Goal: Information Seeking & Learning: Learn about a topic

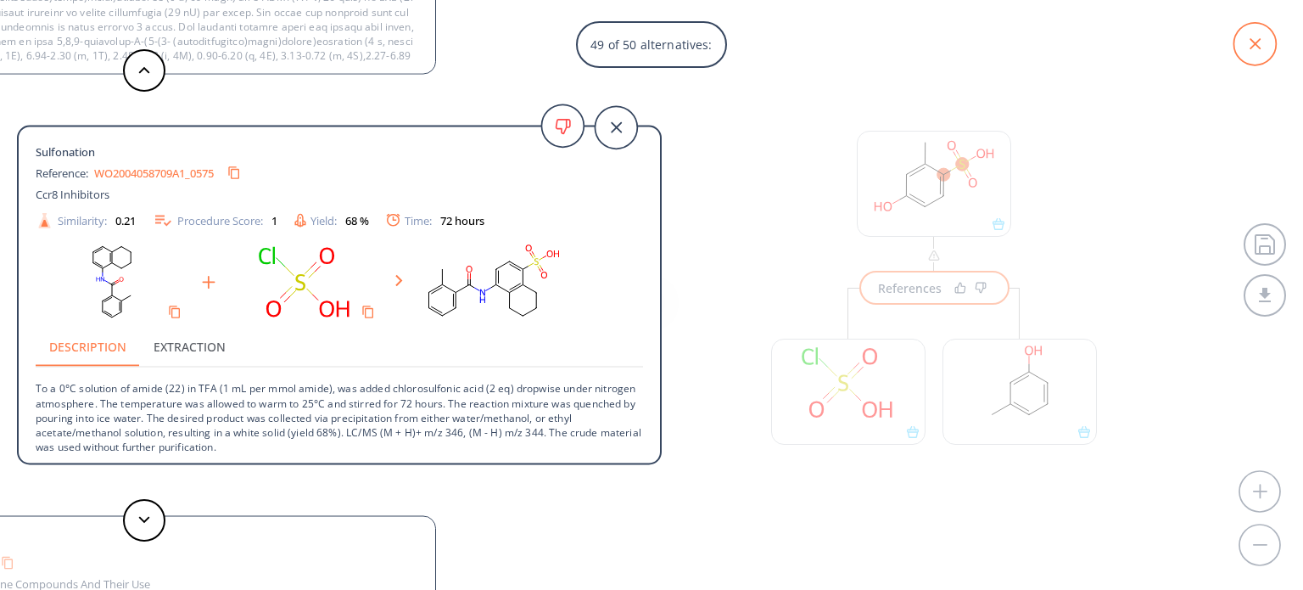
scroll to position [37, 0]
click at [1247, 44] on icon at bounding box center [1255, 44] width 42 height 42
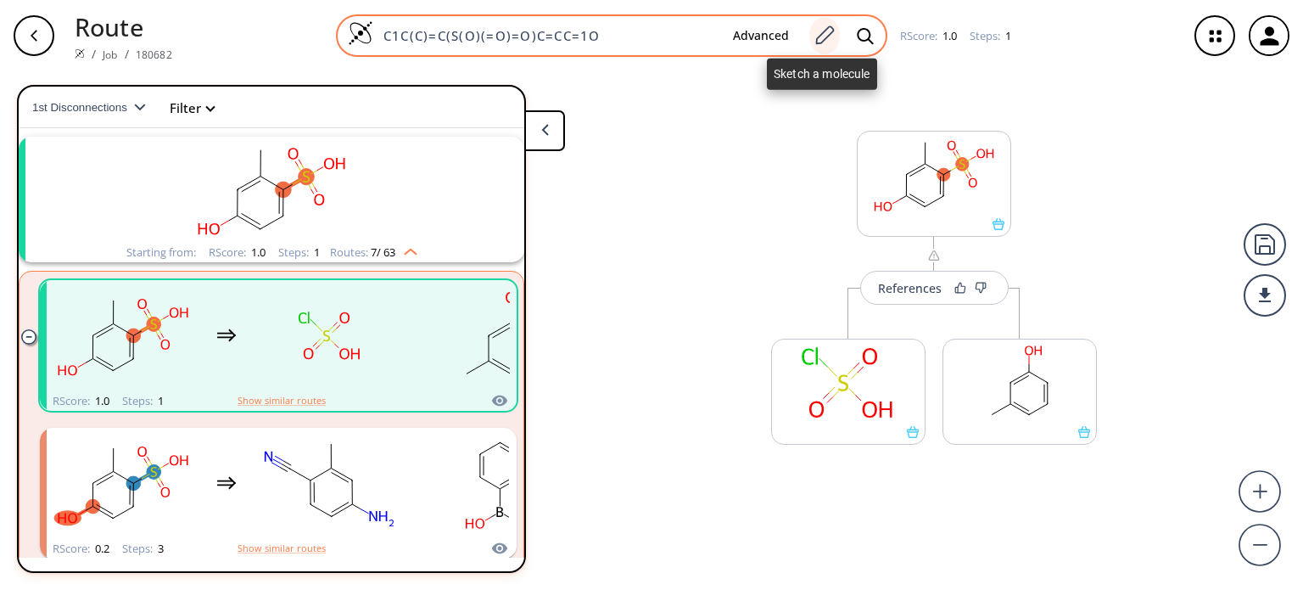
drag, startPoint x: 820, startPoint y: 36, endPoint x: 829, endPoint y: 37, distance: 8.5
click at [829, 37] on icon at bounding box center [824, 36] width 23 height 22
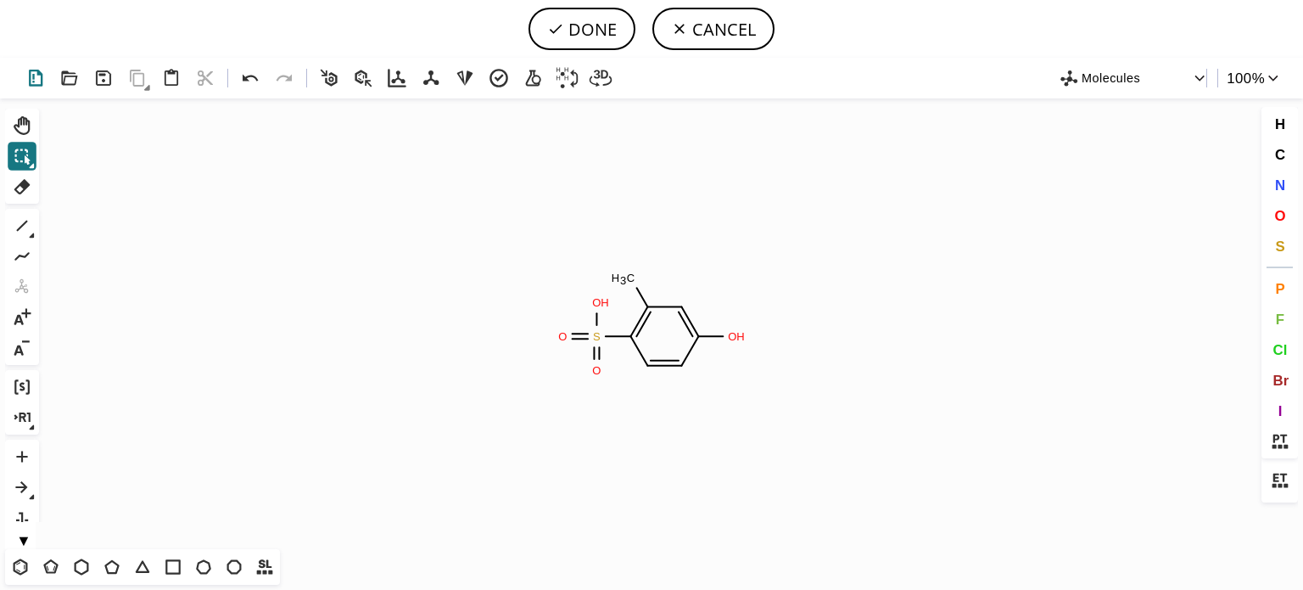
click at [35, 78] on icon at bounding box center [36, 78] width 25 height 25
click at [30, 561] on icon at bounding box center [20, 567] width 22 height 22
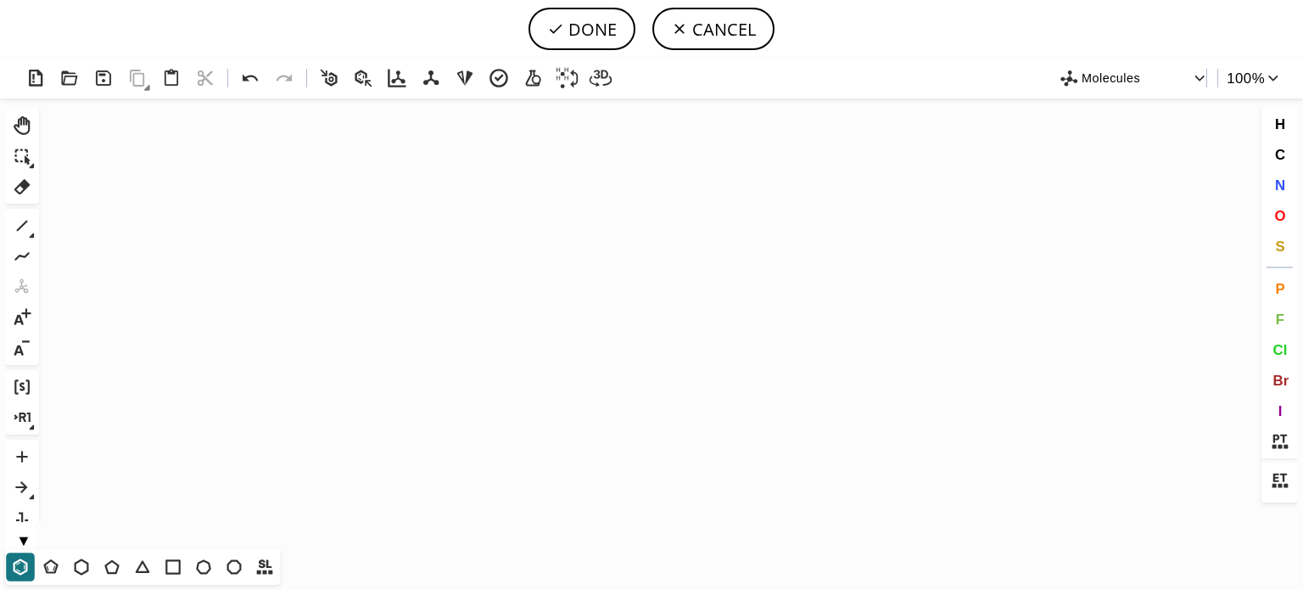
click at [472, 350] on icon "Created with [PERSON_NAME] 2.3.0" at bounding box center [652, 323] width 1212 height 451
click at [114, 563] on icon at bounding box center [111, 567] width 14 height 14
click at [31, 219] on icon at bounding box center [22, 226] width 22 height 22
click at [1283, 186] on span "N" at bounding box center [1279, 184] width 10 height 16
click at [536, 331] on tspan "N" at bounding box center [536, 331] width 8 height 13
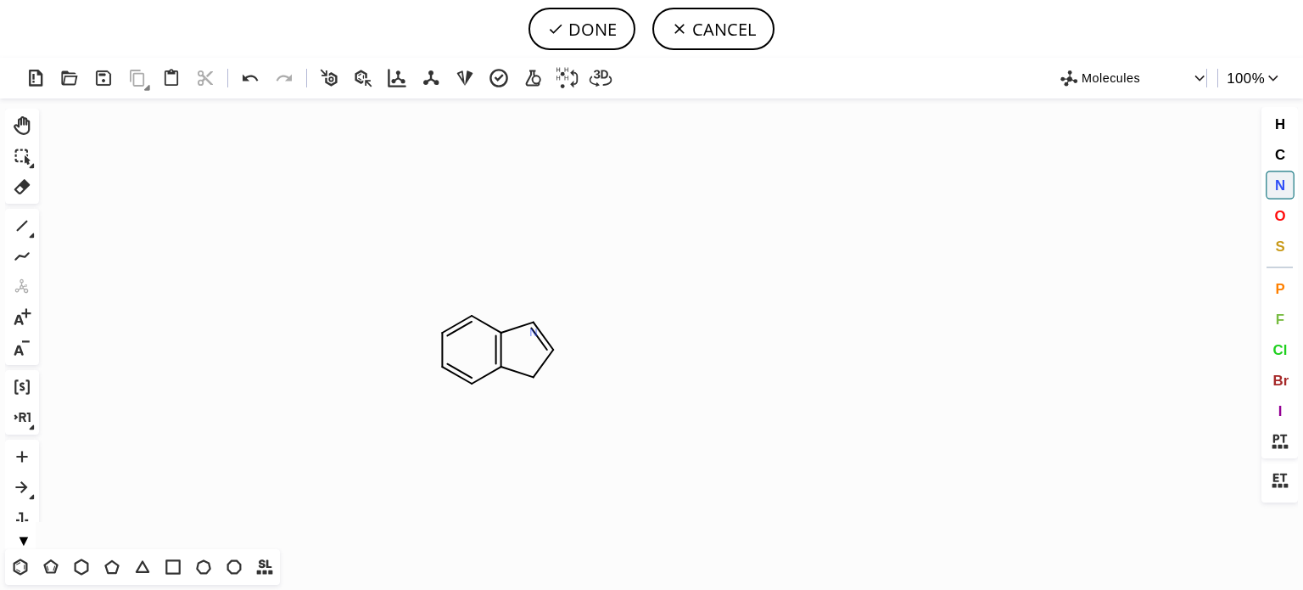
drag, startPoint x: 534, startPoint y: 332, endPoint x: 512, endPoint y: 404, distance: 75.4
click at [533, 333] on tspan "N" at bounding box center [533, 332] width 8 height 13
click at [536, 378] on tspan "N" at bounding box center [536, 378] width 8 height 13
click at [20, 226] on icon at bounding box center [22, 226] width 11 height 11
click at [89, 566] on icon at bounding box center [81, 567] width 22 height 22
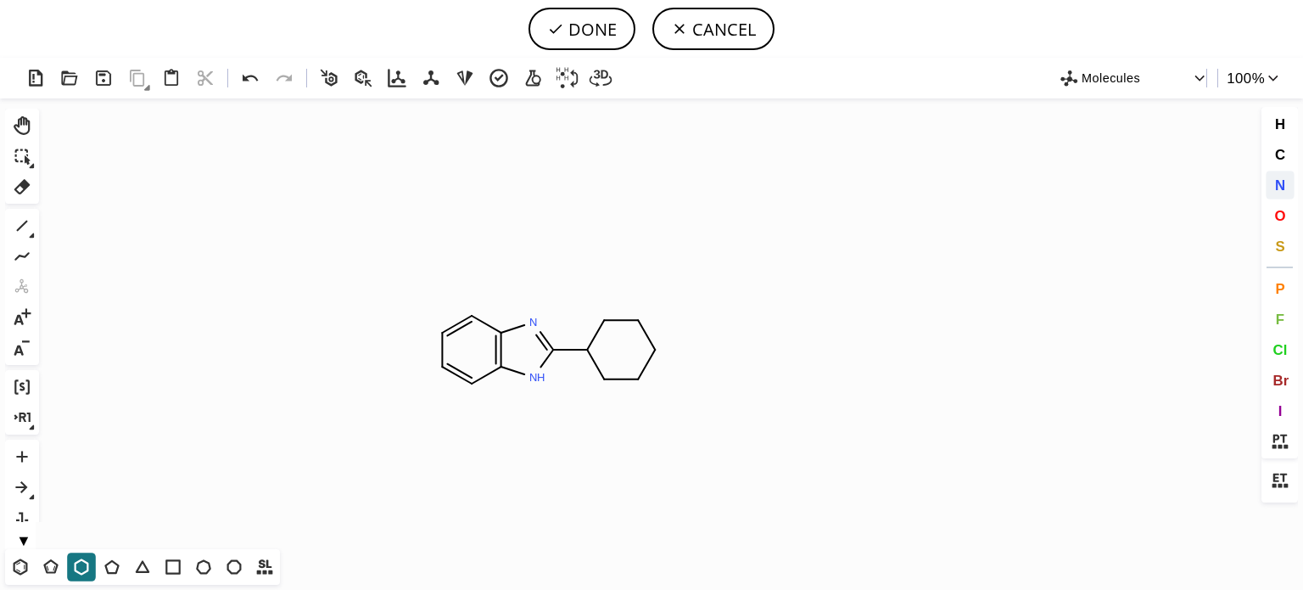
click at [1280, 186] on span "N" at bounding box center [1279, 184] width 10 height 16
click at [587, 352] on tspan "N" at bounding box center [587, 352] width 8 height 13
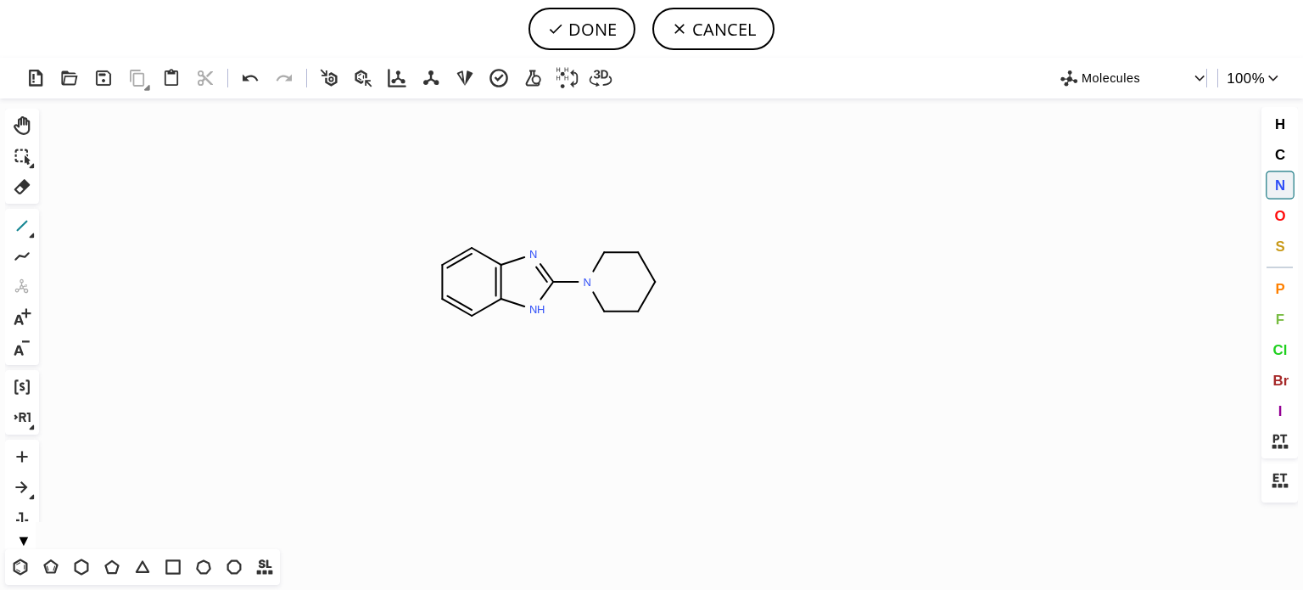
click at [29, 226] on icon at bounding box center [22, 226] width 22 height 22
click at [20, 229] on icon at bounding box center [22, 226] width 22 height 22
drag, startPoint x: 252, startPoint y: 76, endPoint x: 619, endPoint y: 228, distance: 397.5
click at [253, 76] on icon at bounding box center [250, 78] width 15 height 7
drag, startPoint x: 626, startPoint y: 255, endPoint x: 686, endPoint y: 288, distance: 68.3
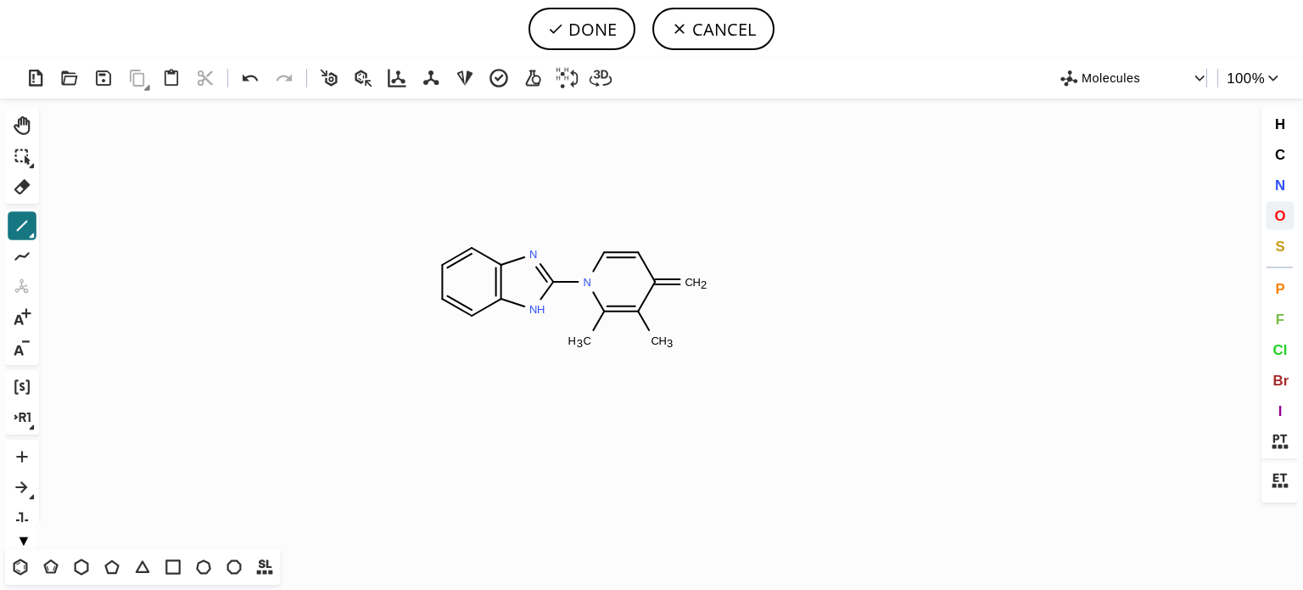
click at [1286, 218] on button "O" at bounding box center [1280, 215] width 29 height 29
drag, startPoint x: 690, startPoint y: 279, endPoint x: 730, endPoint y: 289, distance: 41.2
click at [694, 284] on tspan "O" at bounding box center [690, 279] width 8 height 13
click at [579, 35] on button "DONE" at bounding box center [582, 29] width 107 height 42
type input "C1C=CC2NC(N3C(C)=C(C)C(=O)C=C3)=NC=2C=1"
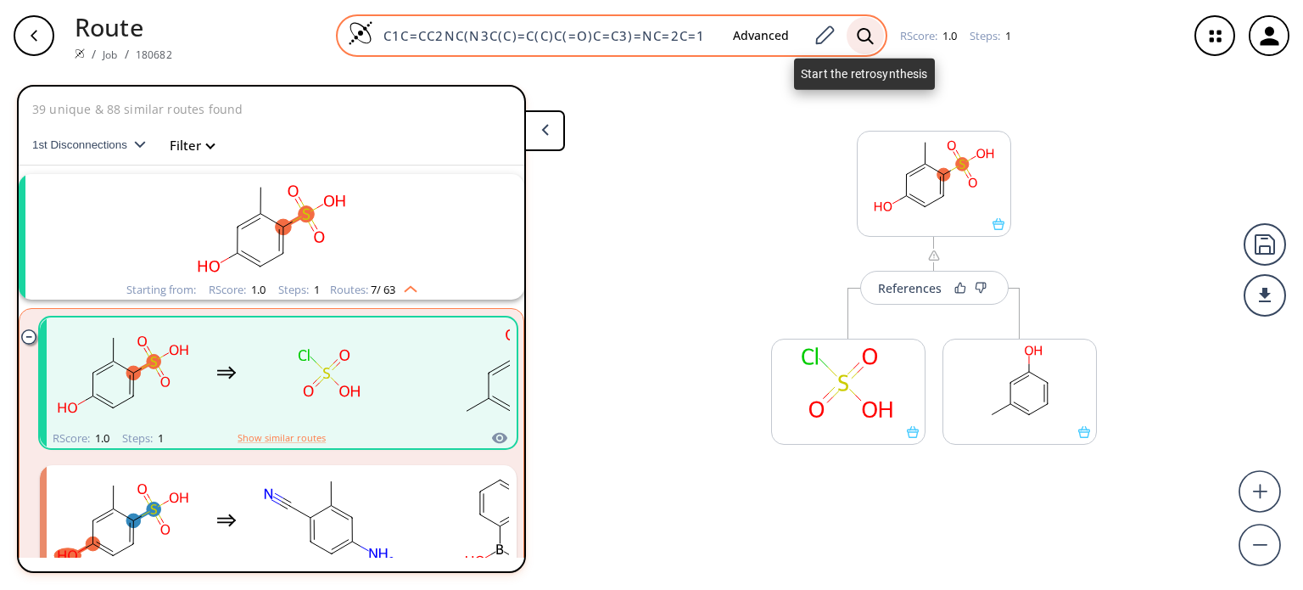
click at [860, 37] on icon at bounding box center [865, 36] width 17 height 18
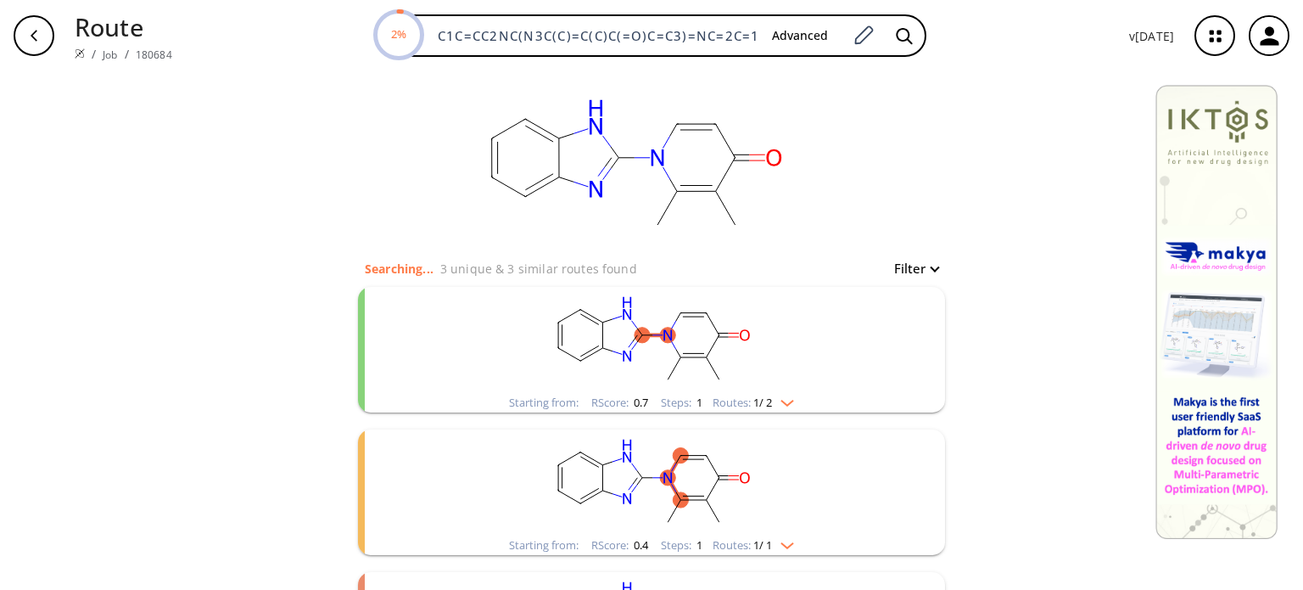
click at [786, 400] on img "clusters" at bounding box center [783, 400] width 22 height 14
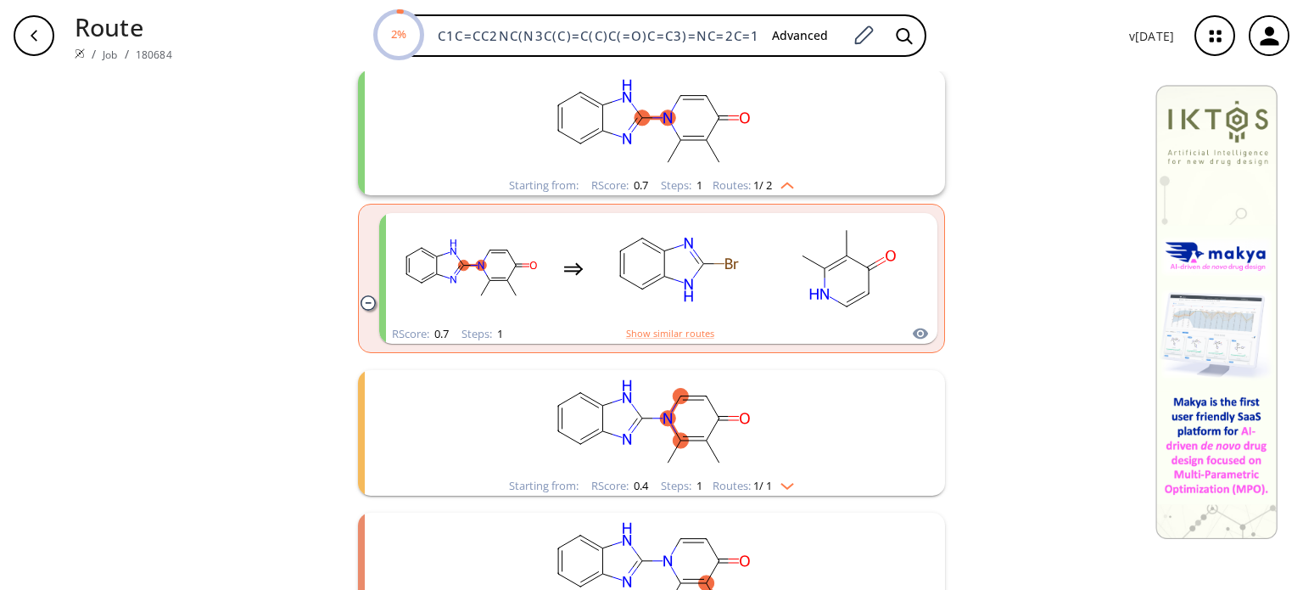
scroll to position [255, 0]
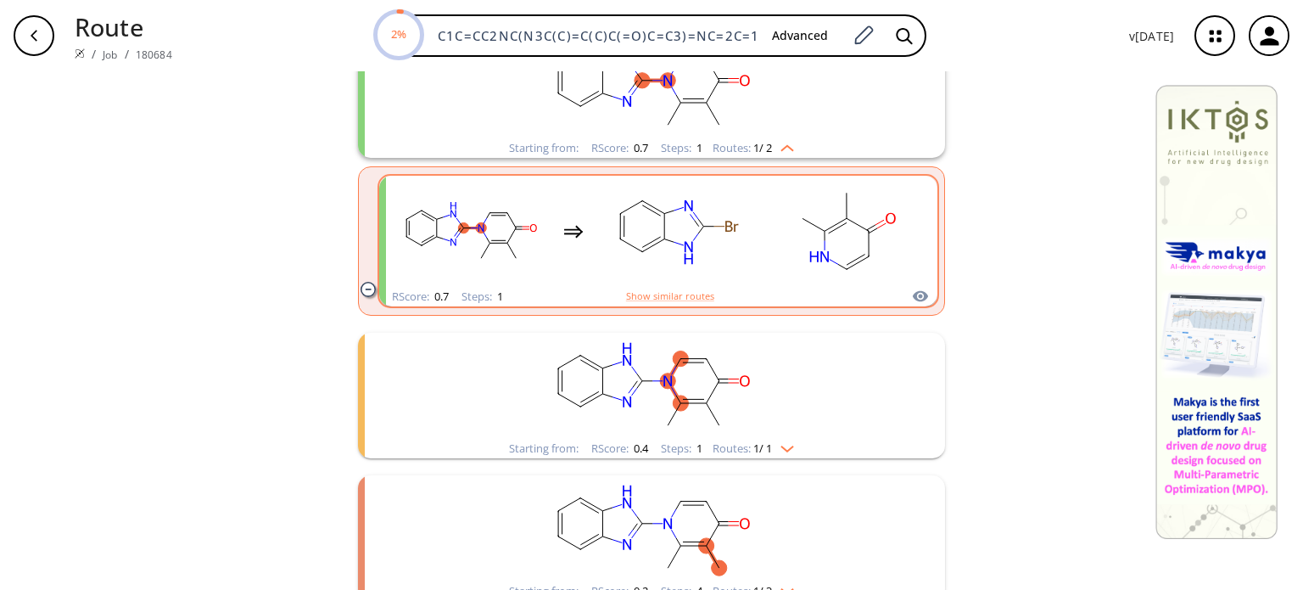
click at [730, 244] on rect "clusters" at bounding box center [677, 231] width 153 height 106
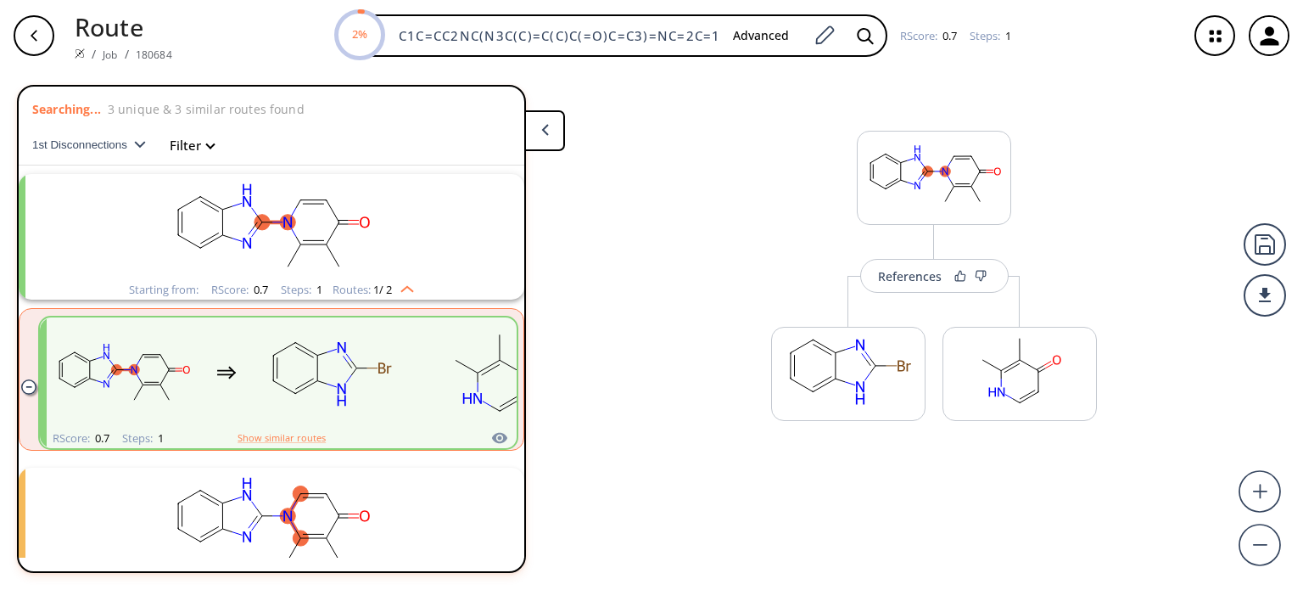
scroll to position [37, 0]
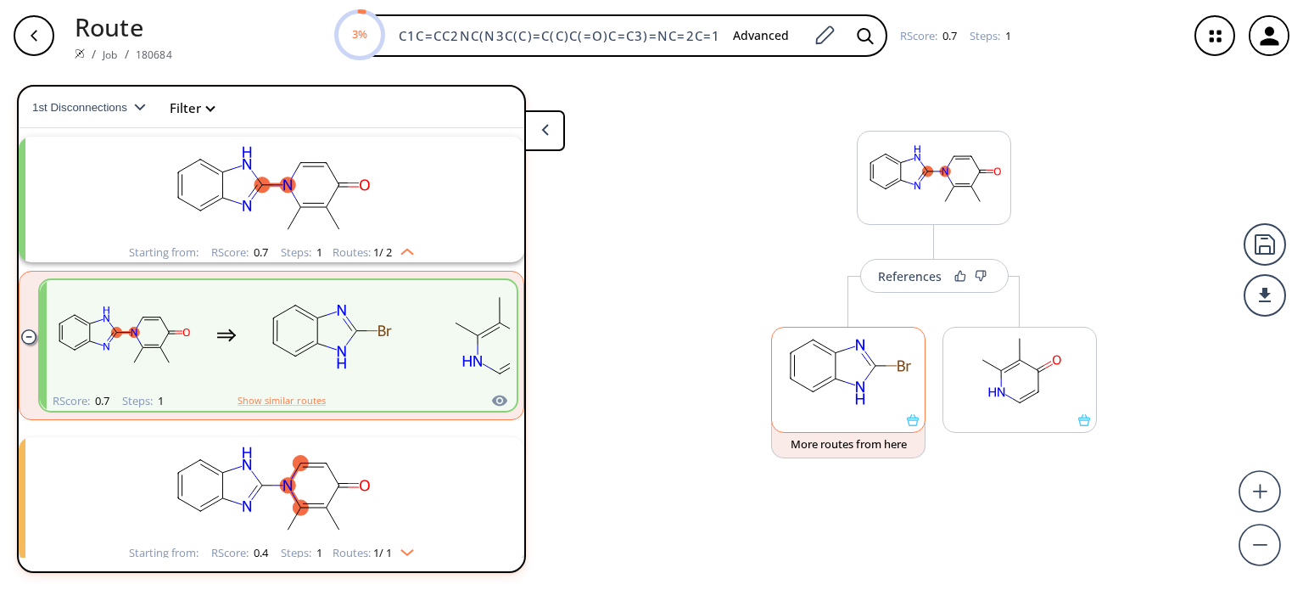
click at [854, 377] on rect at bounding box center [848, 371] width 153 height 87
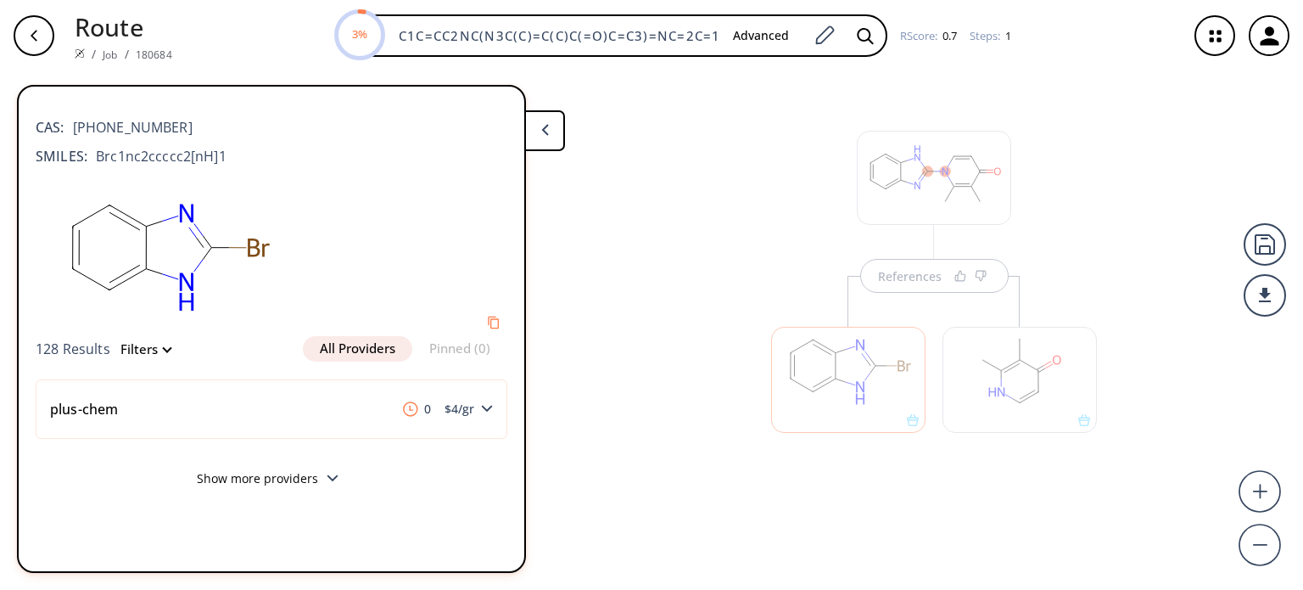
click at [919, 278] on div at bounding box center [848, 371] width 171 height 191
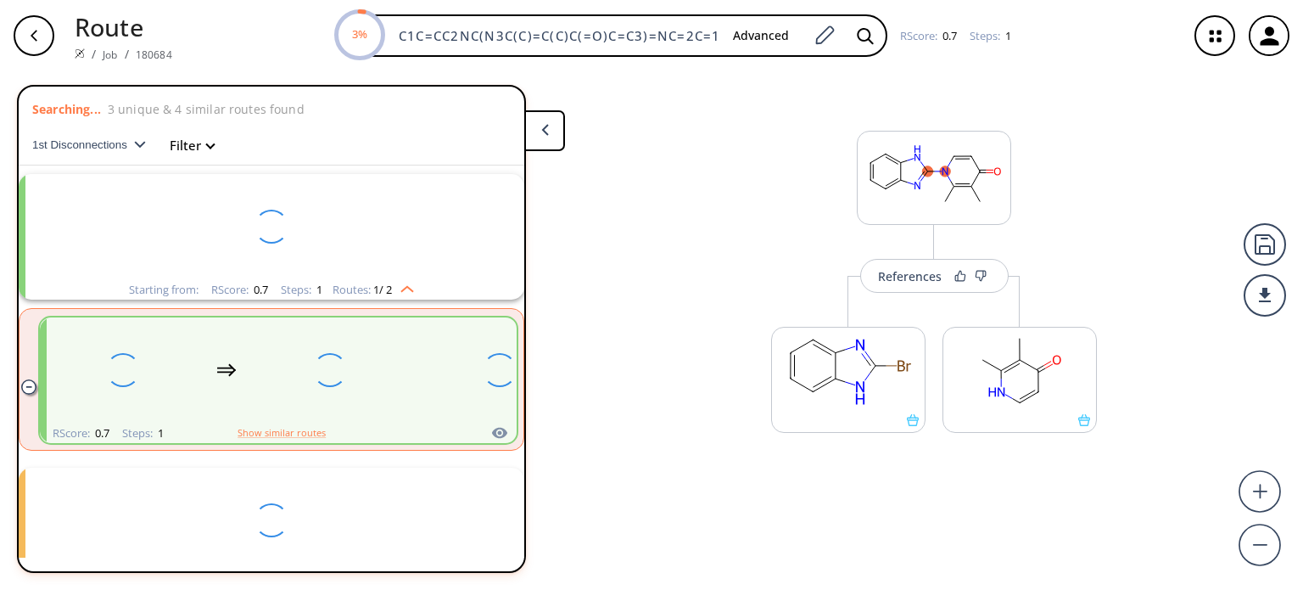
scroll to position [37, 0]
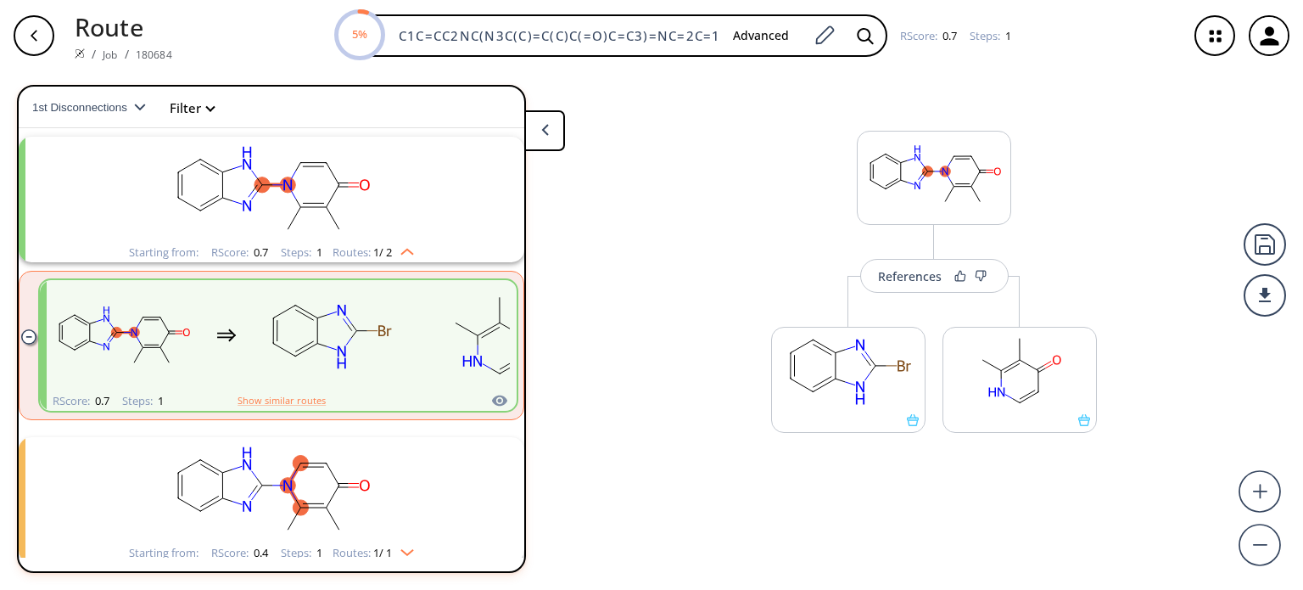
click at [919, 278] on div "References" at bounding box center [910, 276] width 64 height 11
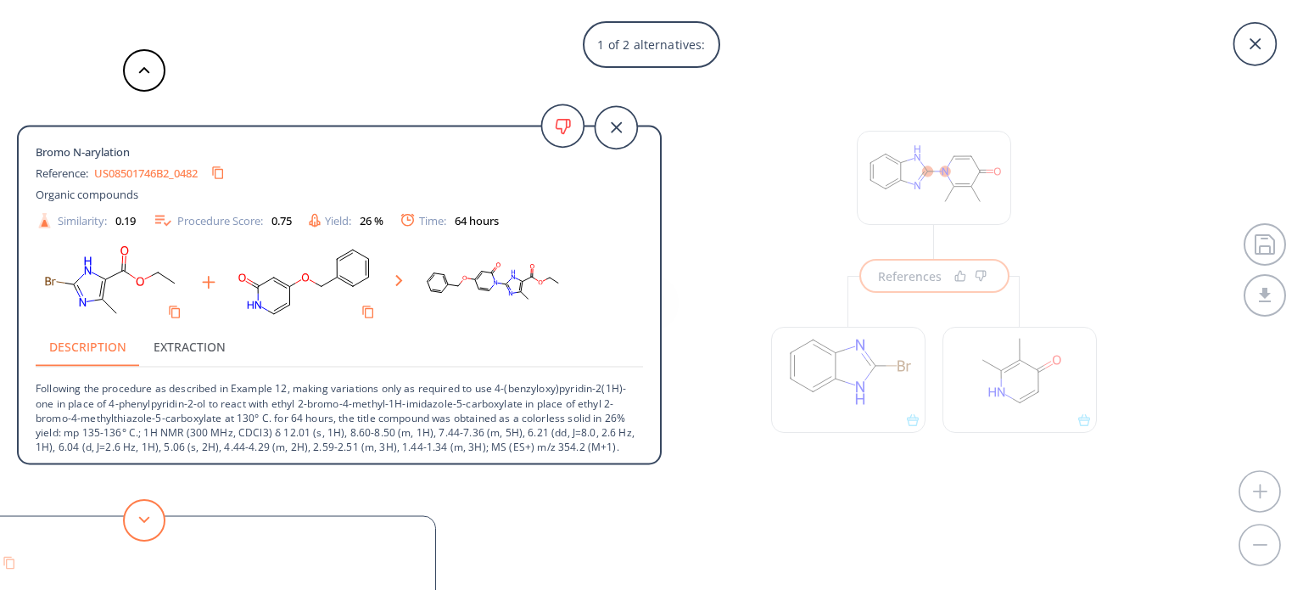
click at [155, 525] on button at bounding box center [144, 520] width 42 height 42
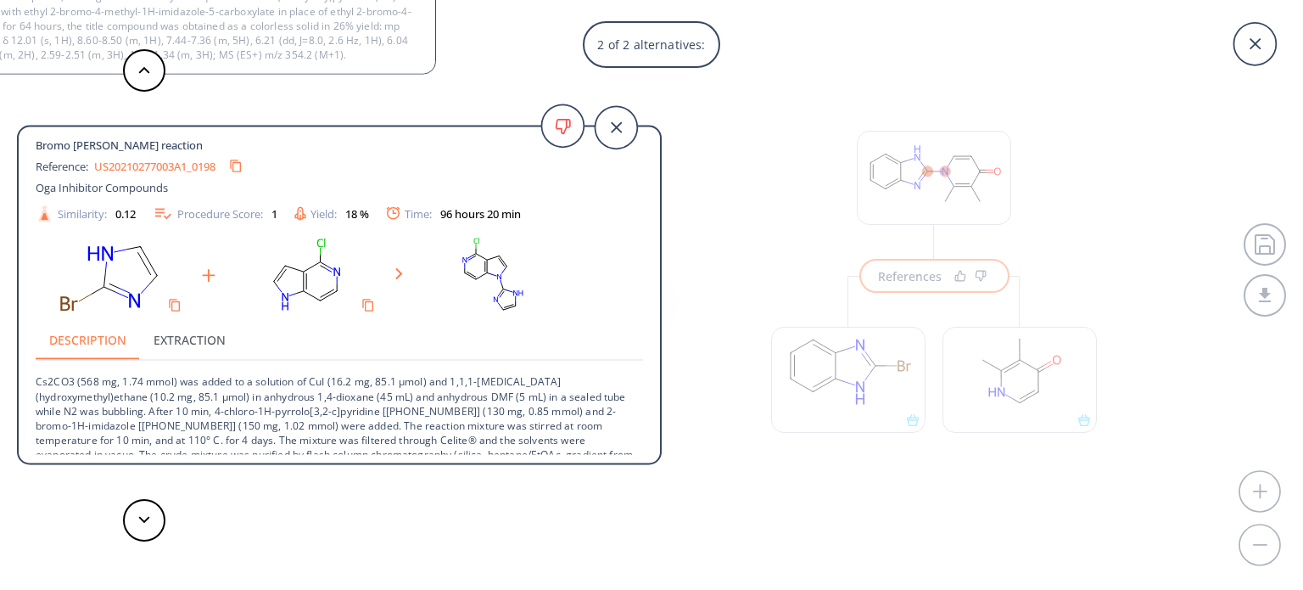
scroll to position [0, 0]
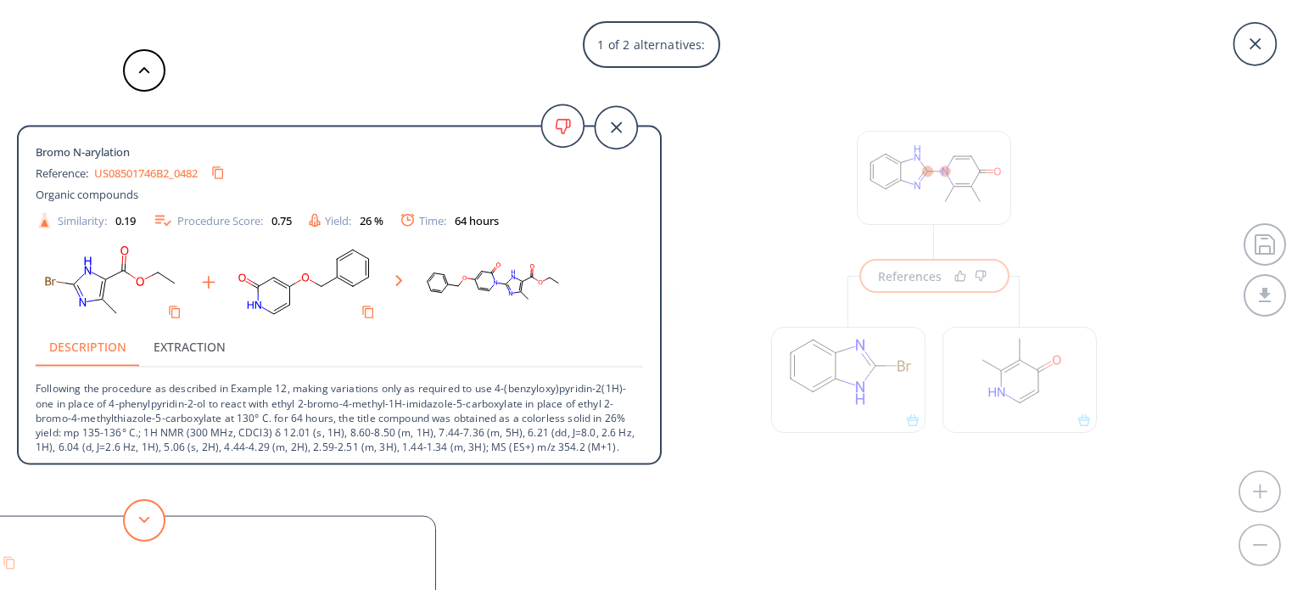
click at [139, 511] on button at bounding box center [144, 520] width 42 height 42
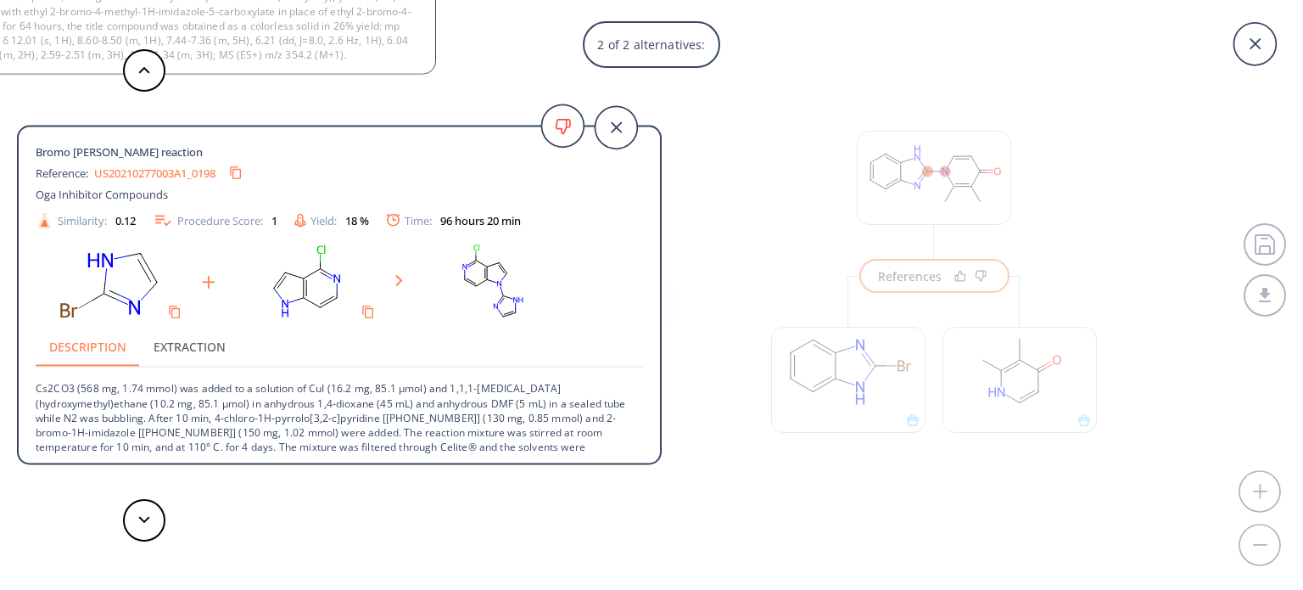
click at [1013, 363] on div "2 of 2 alternatives: Bromo N-arylation Reference: US08501746B2_0482 Organic com…" at bounding box center [651, 295] width 1303 height 590
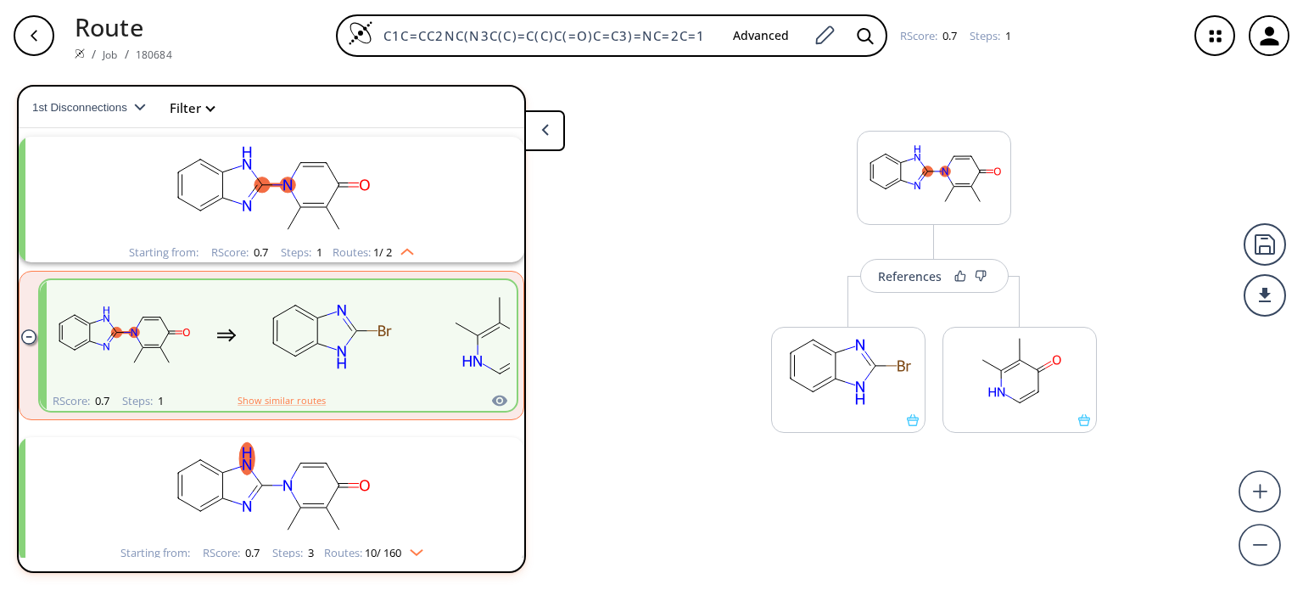
click at [1013, 363] on rect at bounding box center [1020, 371] width 153 height 87
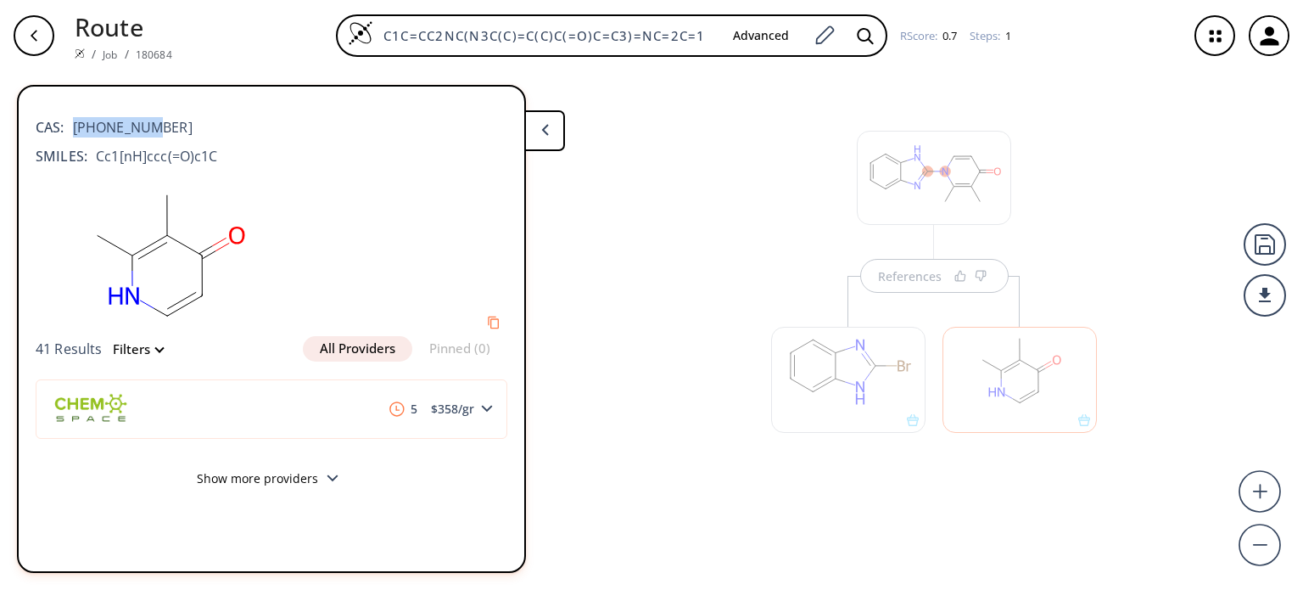
drag, startPoint x: 159, startPoint y: 123, endPoint x: 73, endPoint y: 124, distance: 85.7
click at [73, 124] on div "CAS: [PHONE_NUMBER]" at bounding box center [272, 118] width 472 height 37
copy span "[PHONE_NUMBER]"
click at [867, 390] on div at bounding box center [848, 380] width 154 height 106
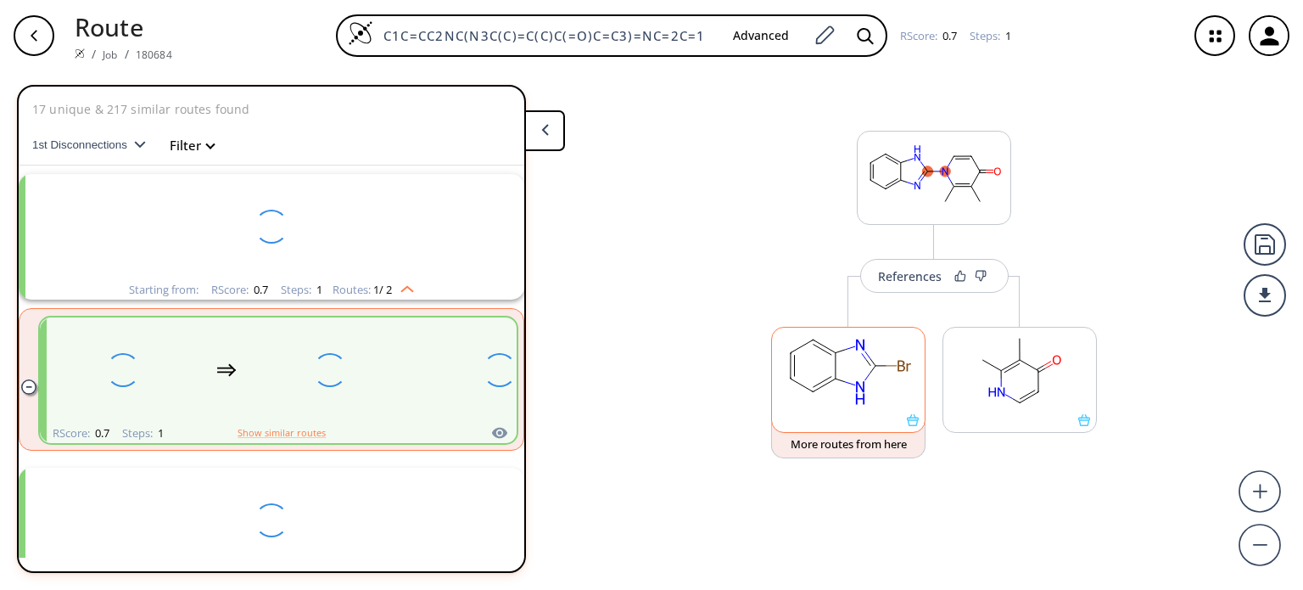
scroll to position [37, 0]
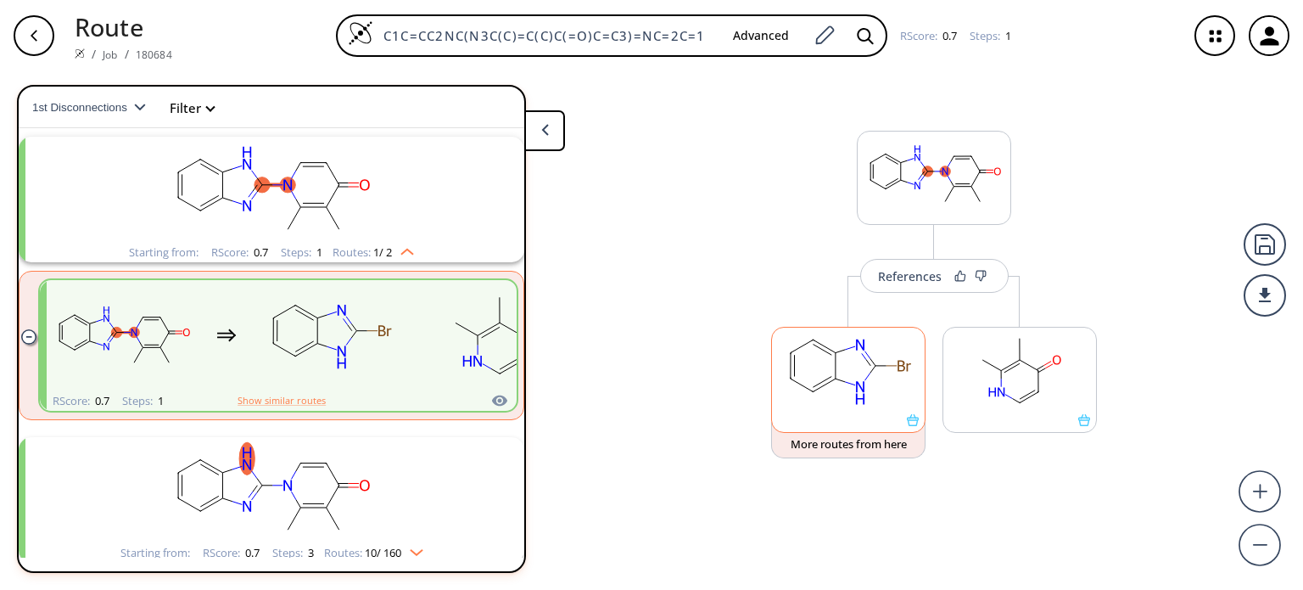
click at [867, 390] on ellipse at bounding box center [860, 393] width 15 height 33
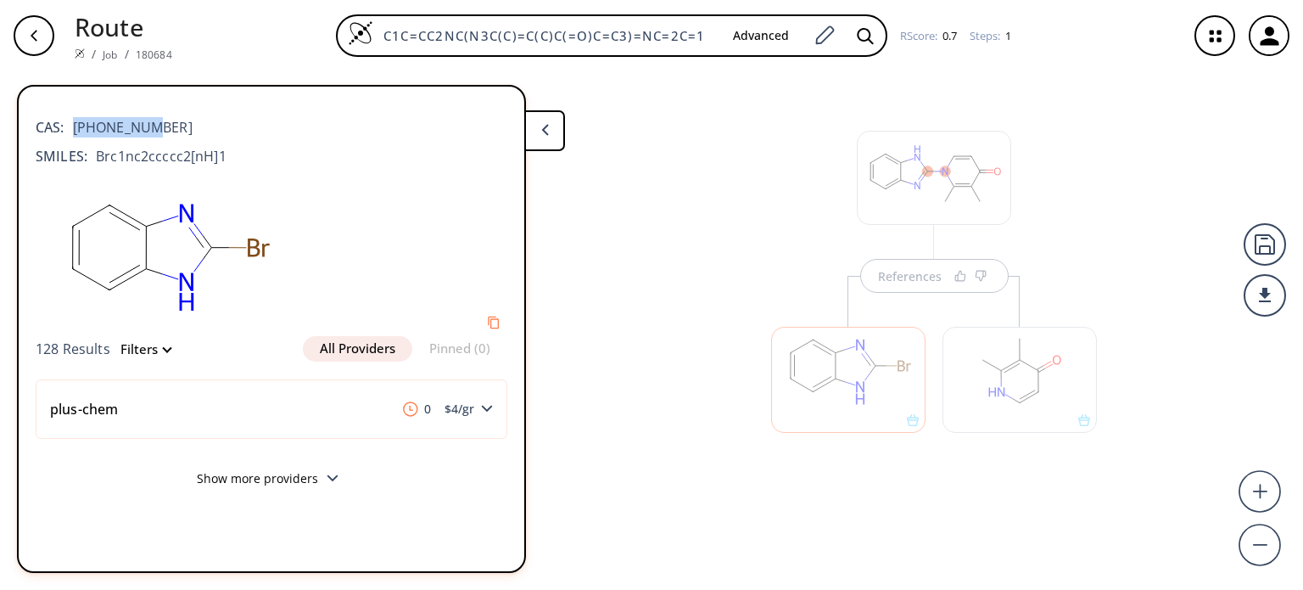
drag, startPoint x: 158, startPoint y: 134, endPoint x: 90, endPoint y: 140, distance: 68.1
click at [78, 132] on div "CAS: [PHONE_NUMBER]" at bounding box center [272, 118] width 472 height 37
drag, startPoint x: 228, startPoint y: 154, endPoint x: 90, endPoint y: 137, distance: 139.3
click at [227, 153] on div "SMILES: Brc1nc2ccccc2[nH]1" at bounding box center [272, 156] width 472 height 20
drag, startPoint x: 73, startPoint y: 126, endPoint x: 146, endPoint y: 126, distance: 73.0
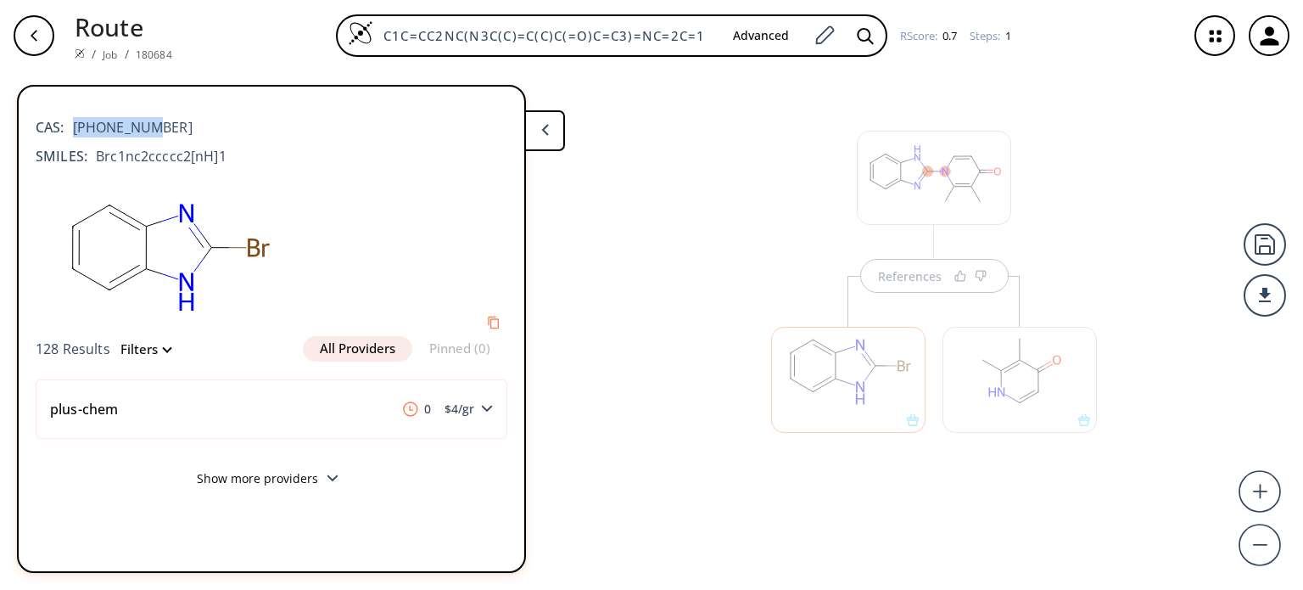
click at [146, 126] on div "CAS: [PHONE_NUMBER]" at bounding box center [272, 118] width 472 height 37
copy span "[PHONE_NUMBER]"
click at [1026, 397] on div at bounding box center [1020, 380] width 154 height 106
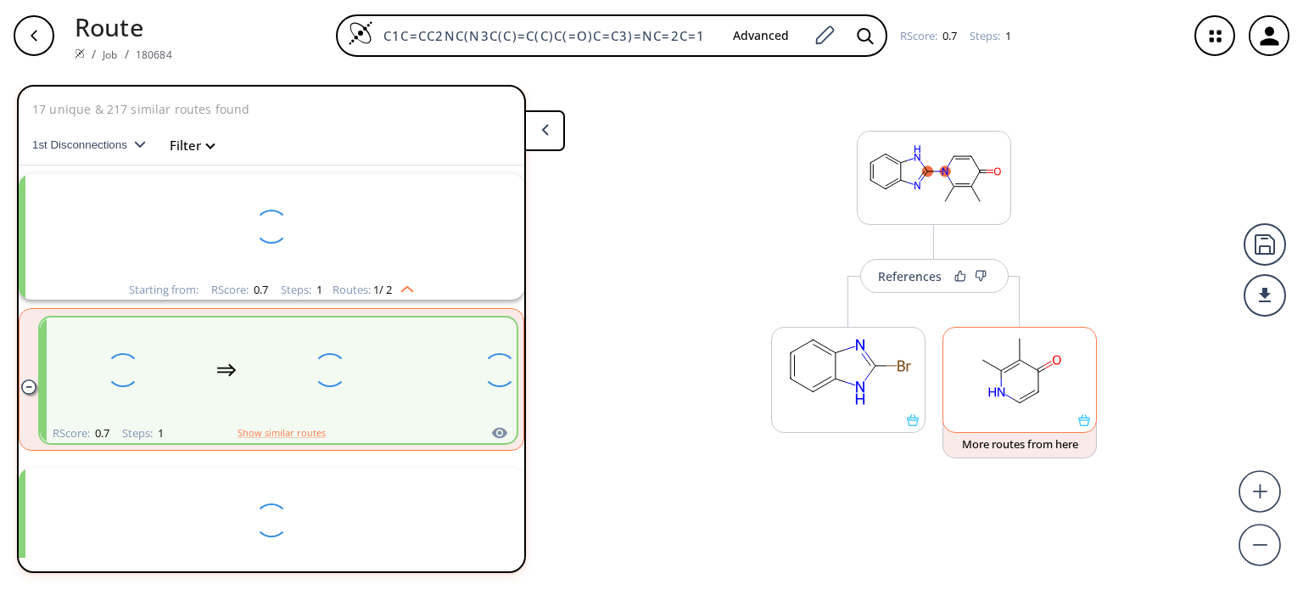
scroll to position [37, 0]
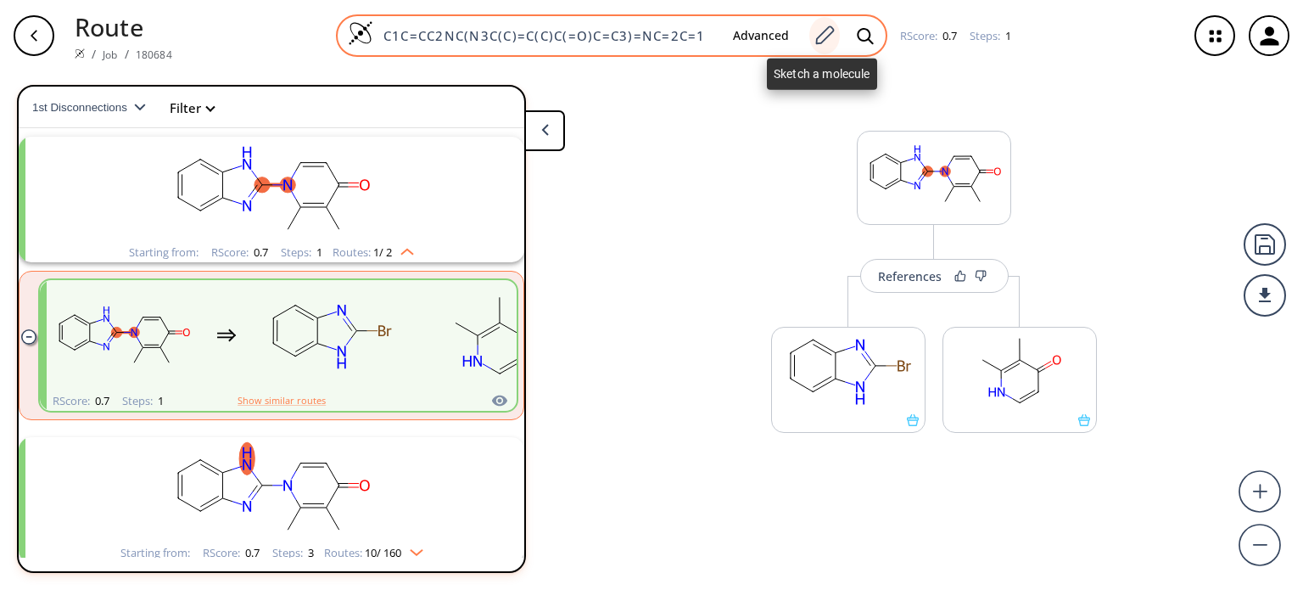
click at [825, 39] on icon at bounding box center [824, 36] width 23 height 22
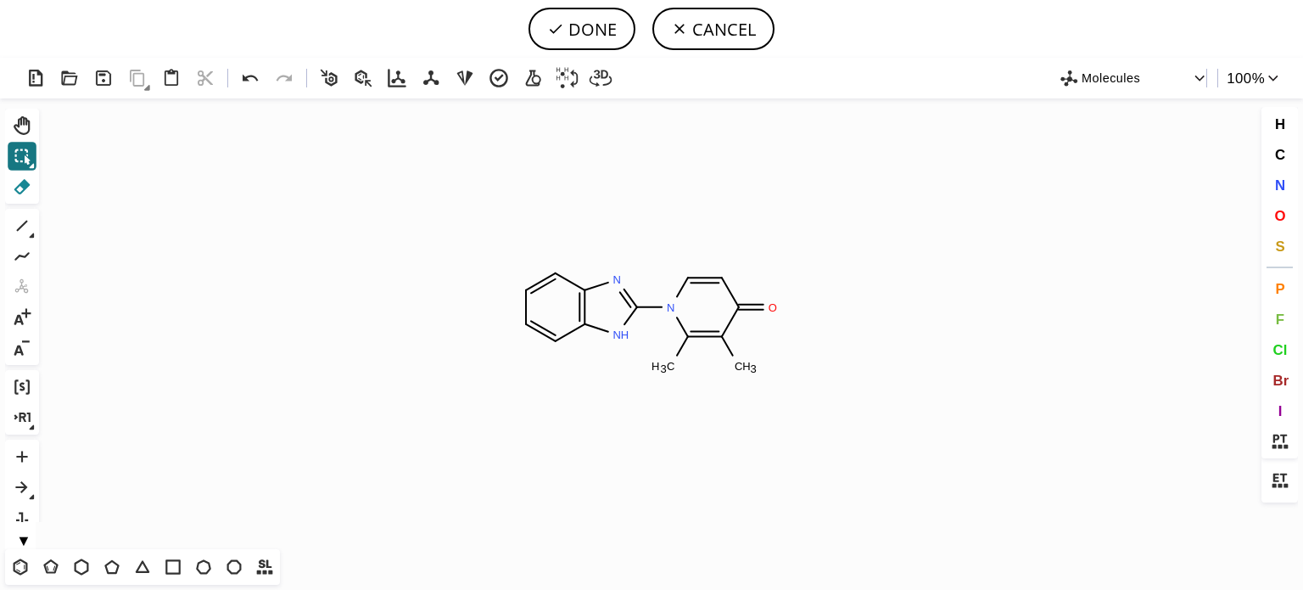
click at [28, 186] on icon at bounding box center [22, 186] width 16 height 15
click at [636, 316] on circle at bounding box center [637, 307] width 22 height 22
click at [624, 283] on tspan "H" at bounding box center [625, 279] width 8 height 13
click at [615, 329] on tspan "N" at bounding box center [617, 334] width 8 height 13
click at [581, 327] on circle at bounding box center [585, 324] width 22 height 22
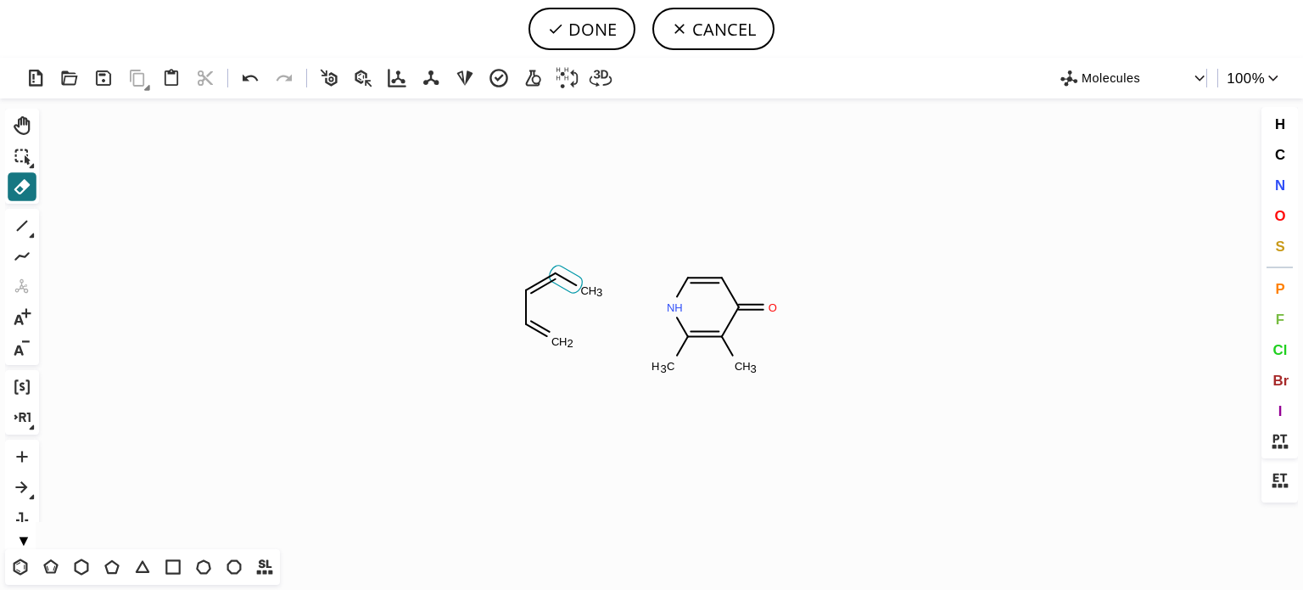
click at [566, 286] on icon at bounding box center [566, 279] width 33 height 27
click at [519, 318] on circle at bounding box center [526, 324] width 22 height 22
click at [601, 288] on tspan "4" at bounding box center [599, 292] width 6 height 13
click at [586, 288] on tspan "C" at bounding box center [585, 290] width 8 height 13
click at [558, 283] on rect at bounding box center [562, 274] width 31 height 22
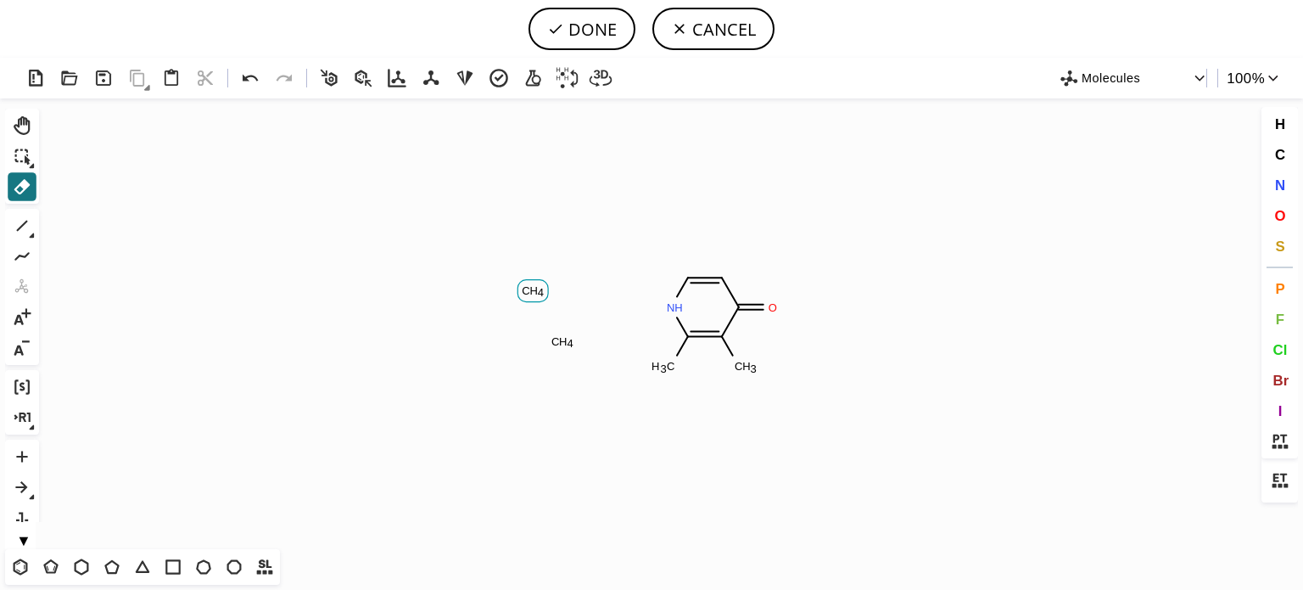
click at [529, 299] on rect at bounding box center [533, 291] width 31 height 22
click at [568, 347] on tspan "4" at bounding box center [570, 343] width 6 height 13
click at [556, 344] on tspan "C" at bounding box center [556, 341] width 8 height 13
click at [607, 16] on button "DONE" at bounding box center [582, 29] width 107 height 42
type input "N1C=CC(=O)C(C)=C1C"
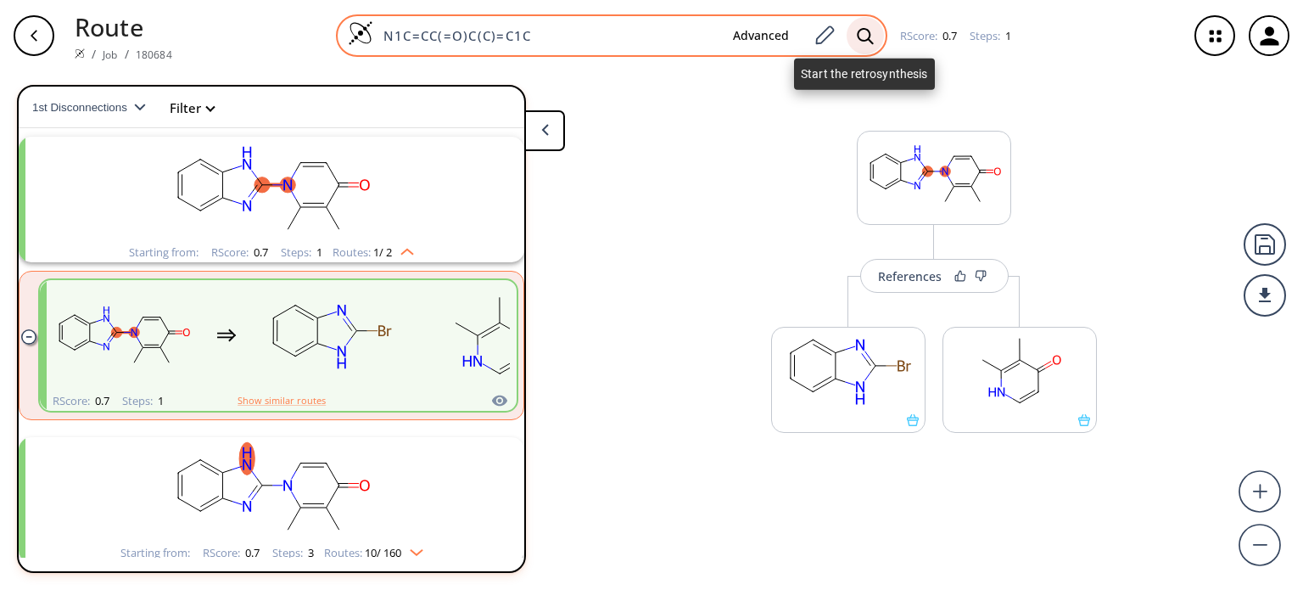
click at [857, 36] on icon at bounding box center [865, 35] width 16 height 16
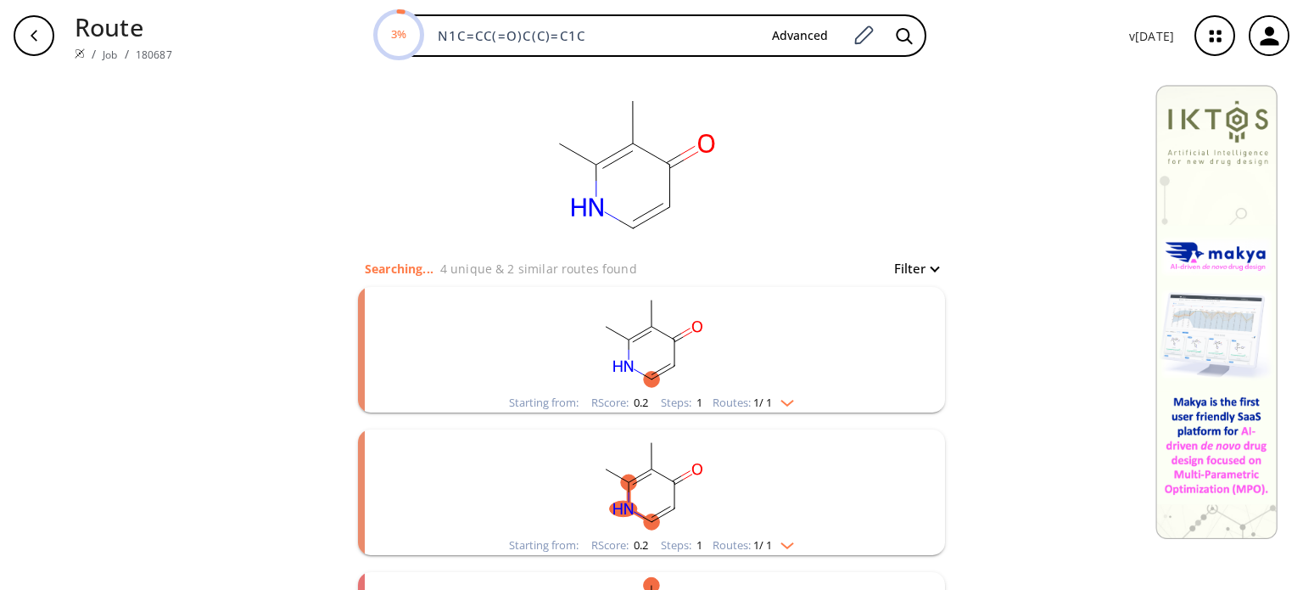
click at [784, 398] on img "clusters" at bounding box center [783, 400] width 22 height 14
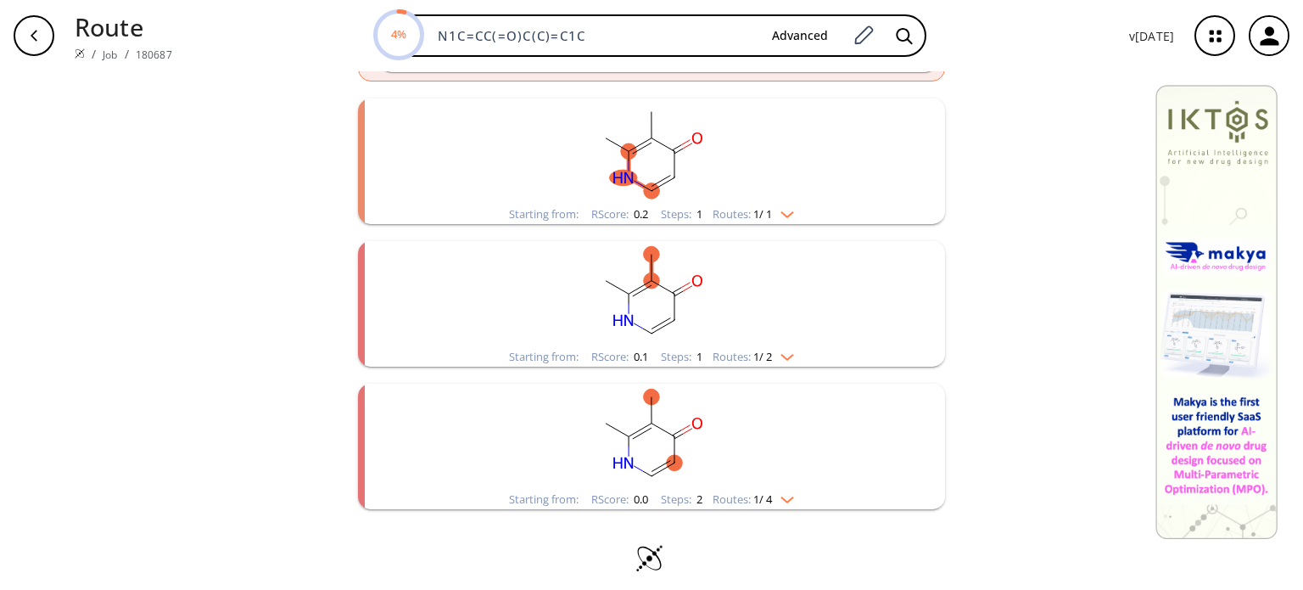
scroll to position [501, 0]
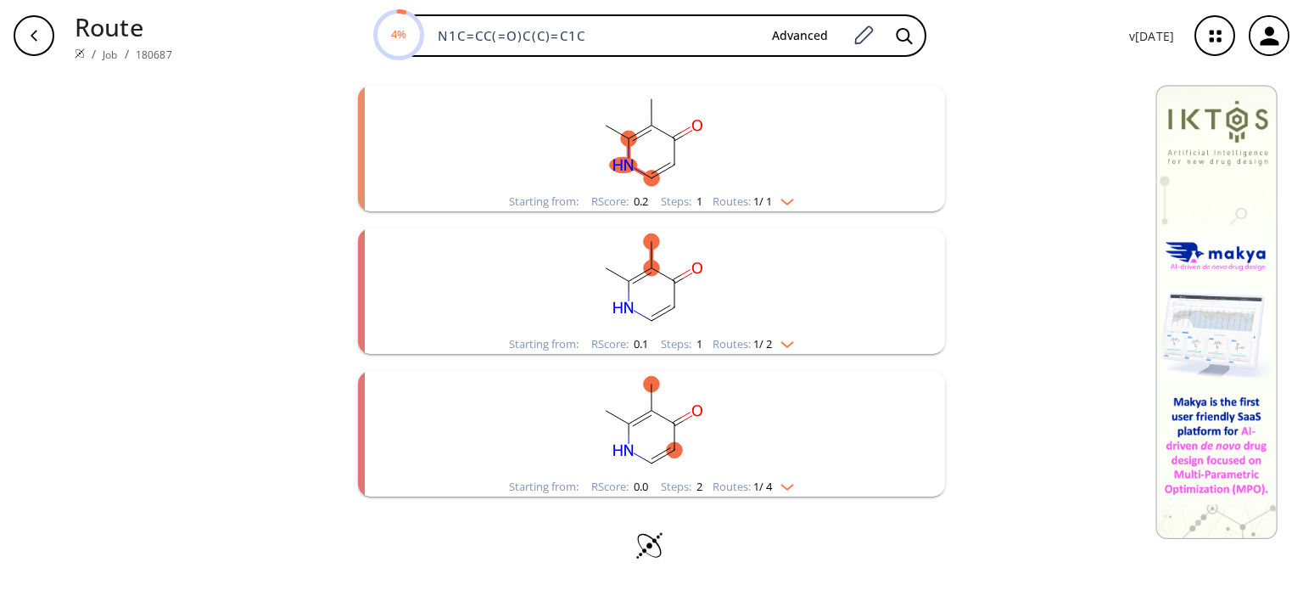
click at [788, 204] on img "clusters" at bounding box center [783, 199] width 22 height 14
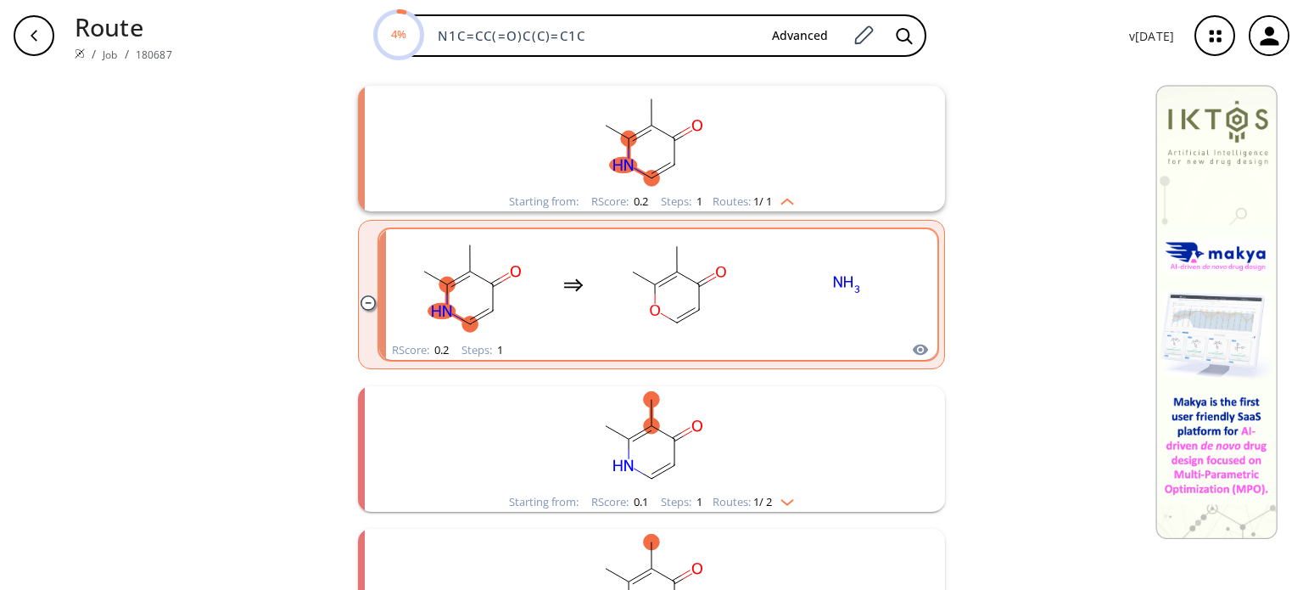
click at [745, 305] on rect "clusters" at bounding box center [677, 285] width 153 height 106
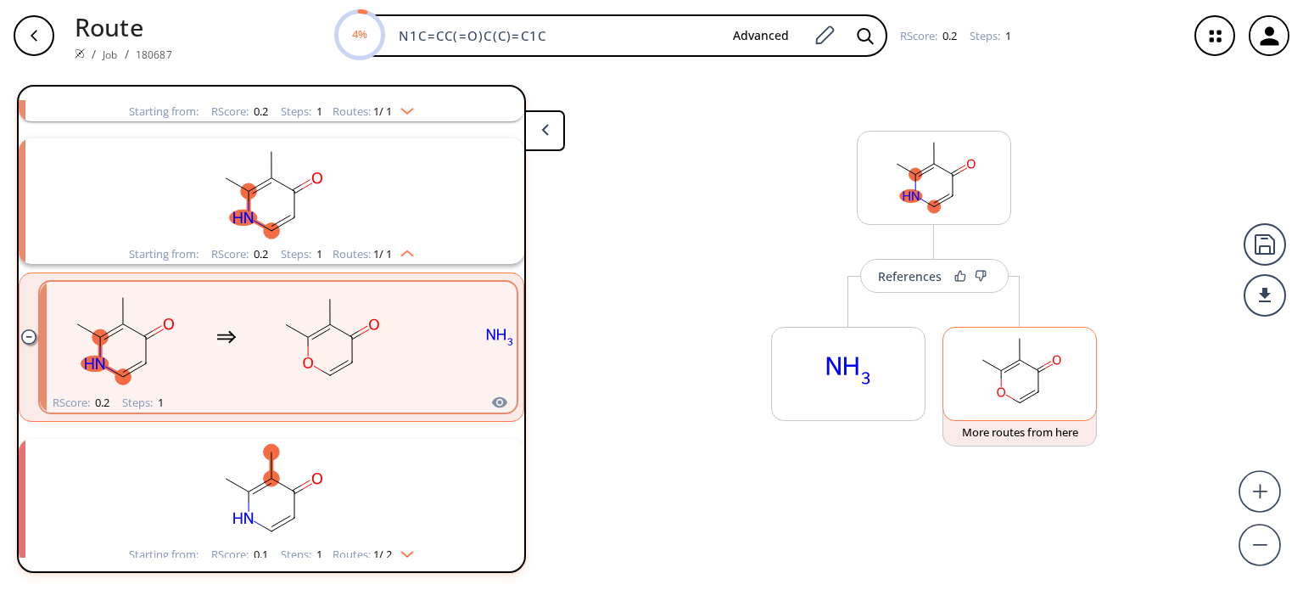
scroll to position [180, 0]
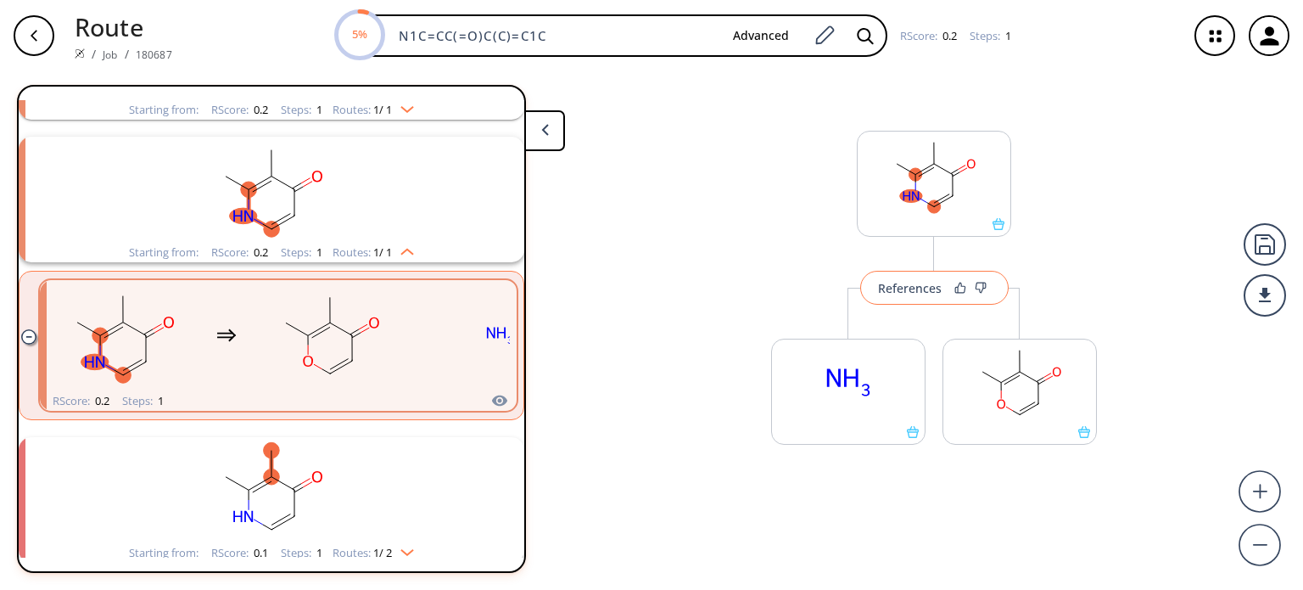
click at [923, 288] on div "References" at bounding box center [910, 288] width 64 height 11
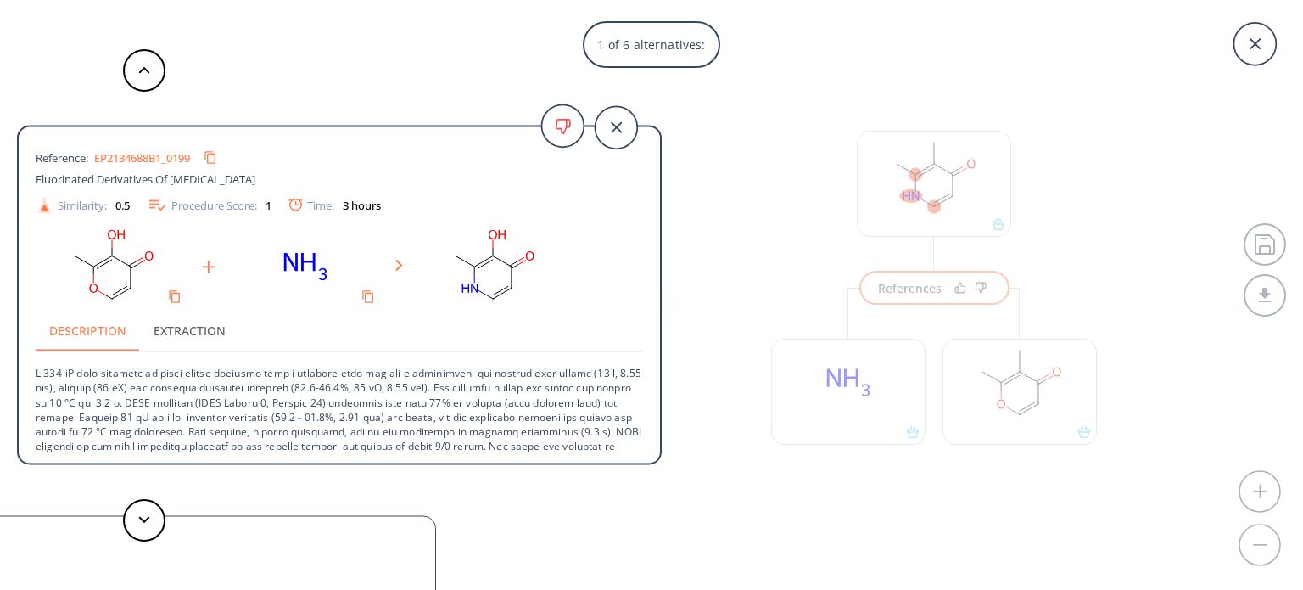
click at [1016, 408] on div "1 of 6 alternatives: Reference: EP2134688B1_0199 Fluorinated Derivatives Of [ME…" at bounding box center [651, 295] width 1303 height 590
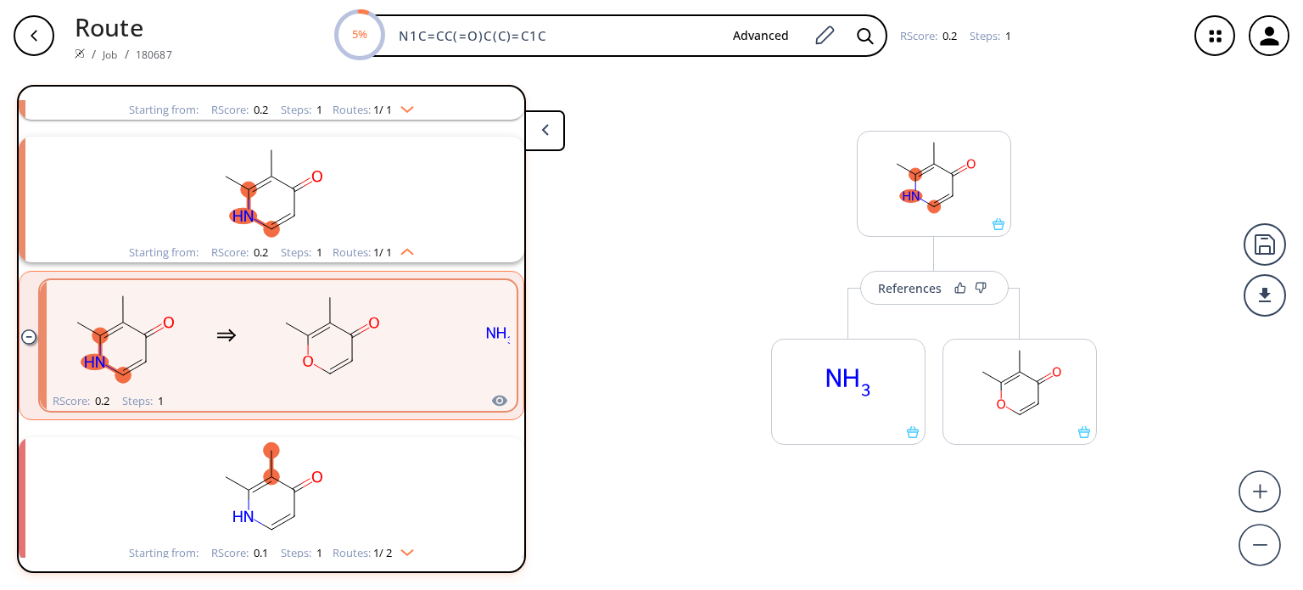
click at [1016, 408] on ellipse at bounding box center [1020, 414] width 13 height 13
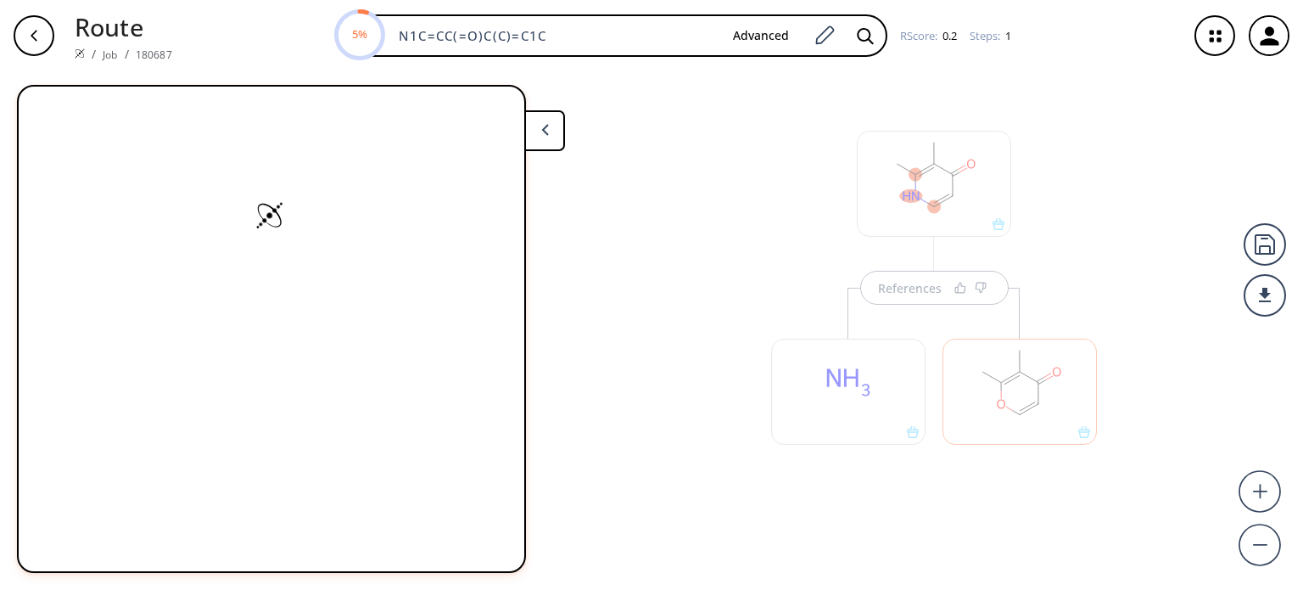
scroll to position [0, 0]
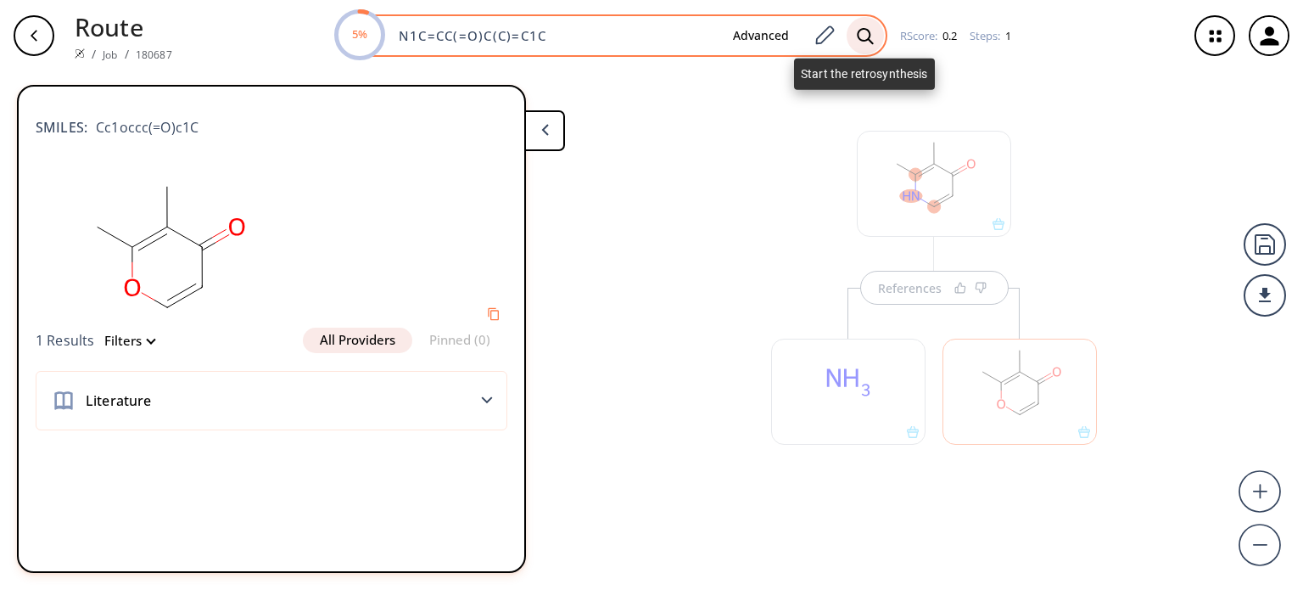
click at [867, 41] on icon at bounding box center [865, 36] width 17 height 18
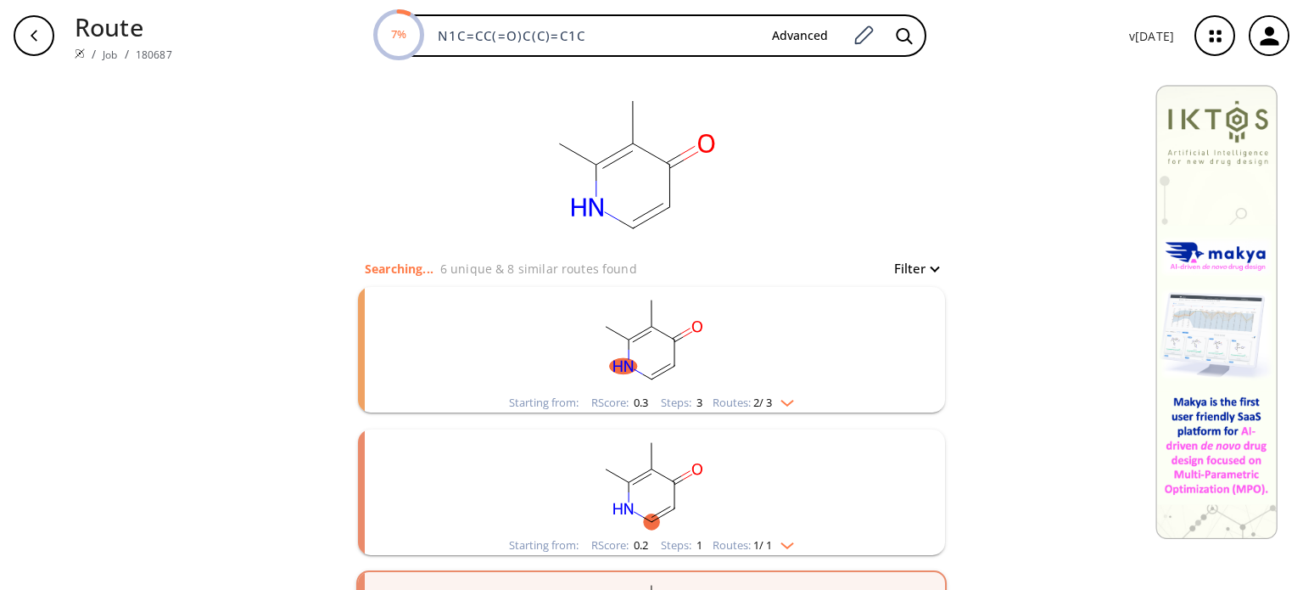
click at [794, 406] on div "Starting from: RScore : 0.3 Steps : 3 Routes: 2 / 3" at bounding box center [651, 403] width 311 height 20
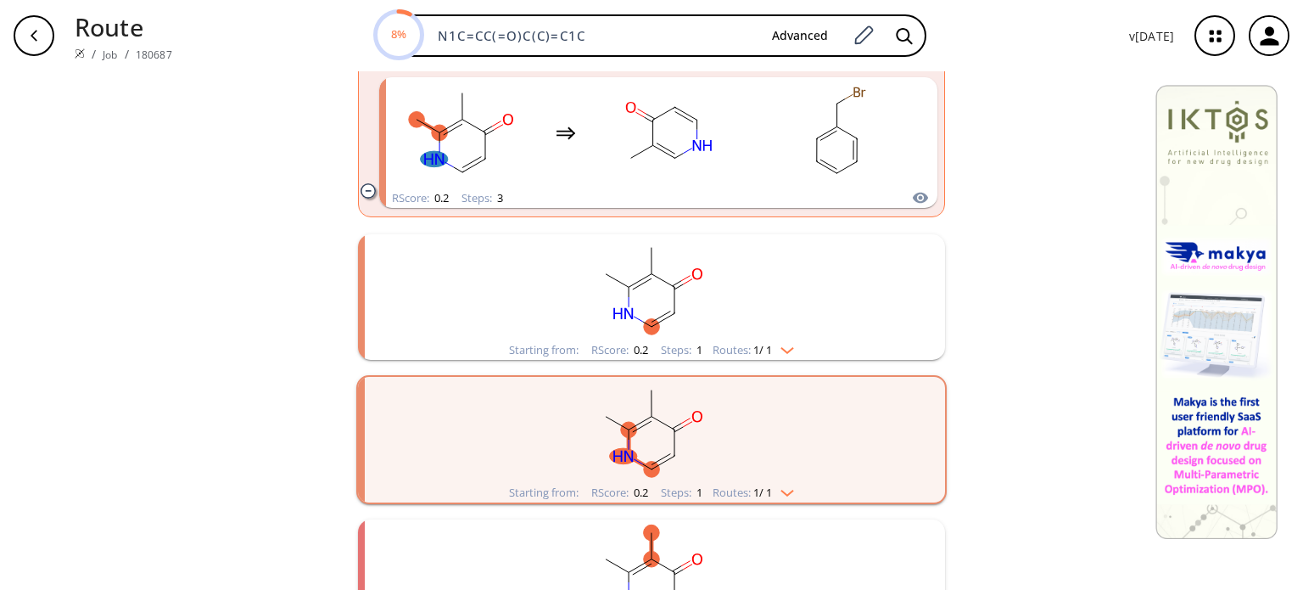
scroll to position [509, 0]
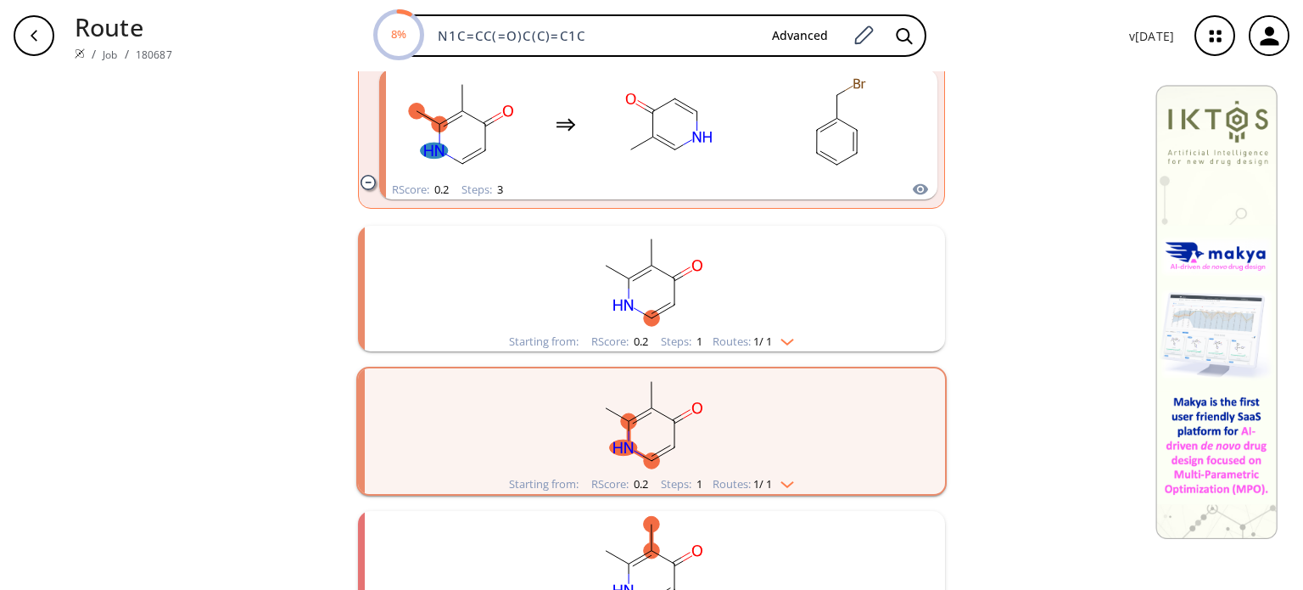
click at [792, 355] on li "Starting from: RScore : 0.2 Steps : 1 Routes: 1 / 1" at bounding box center [651, 288] width 587 height 143
click at [783, 350] on div "Starting from: RScore : 0.2 Steps : 1 Routes: 1 / 1" at bounding box center [651, 342] width 311 height 20
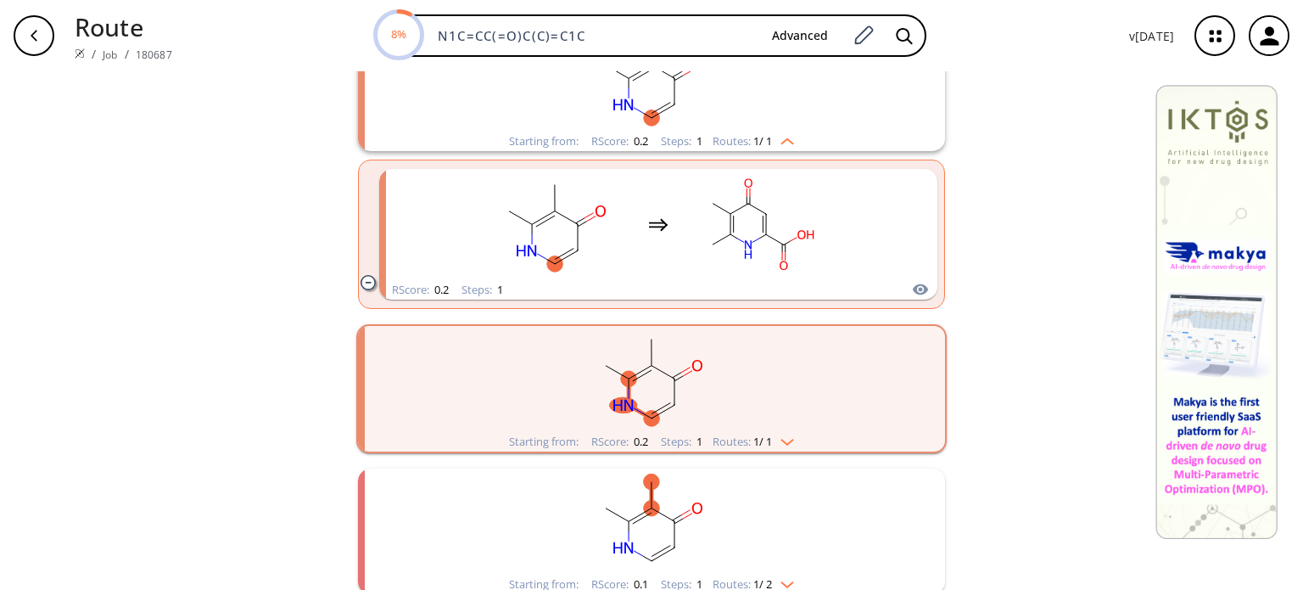
scroll to position [764, 0]
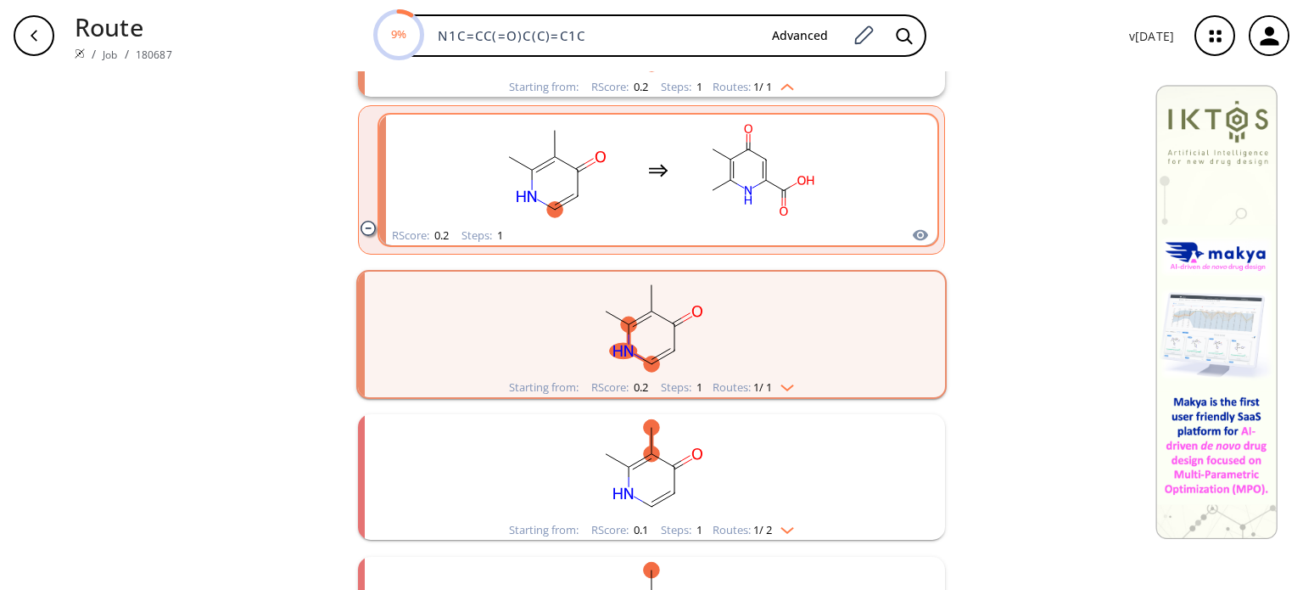
click at [807, 178] on icon "clusters" at bounding box center [810, 180] width 7 height 8
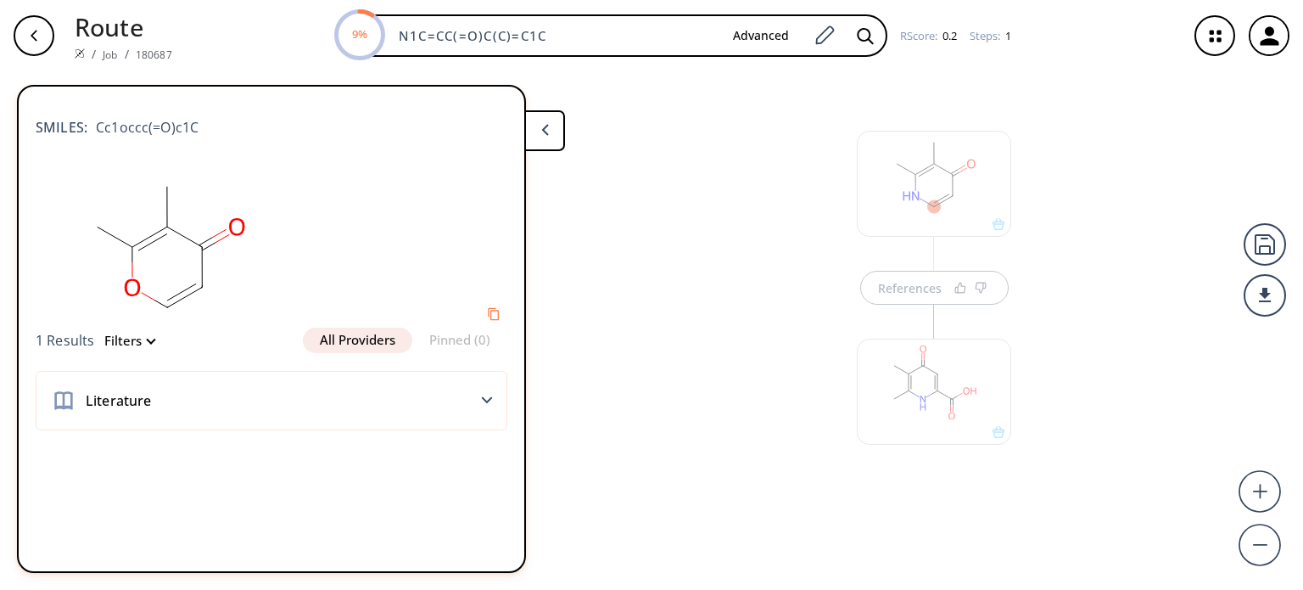
click at [930, 398] on div at bounding box center [934, 392] width 154 height 106
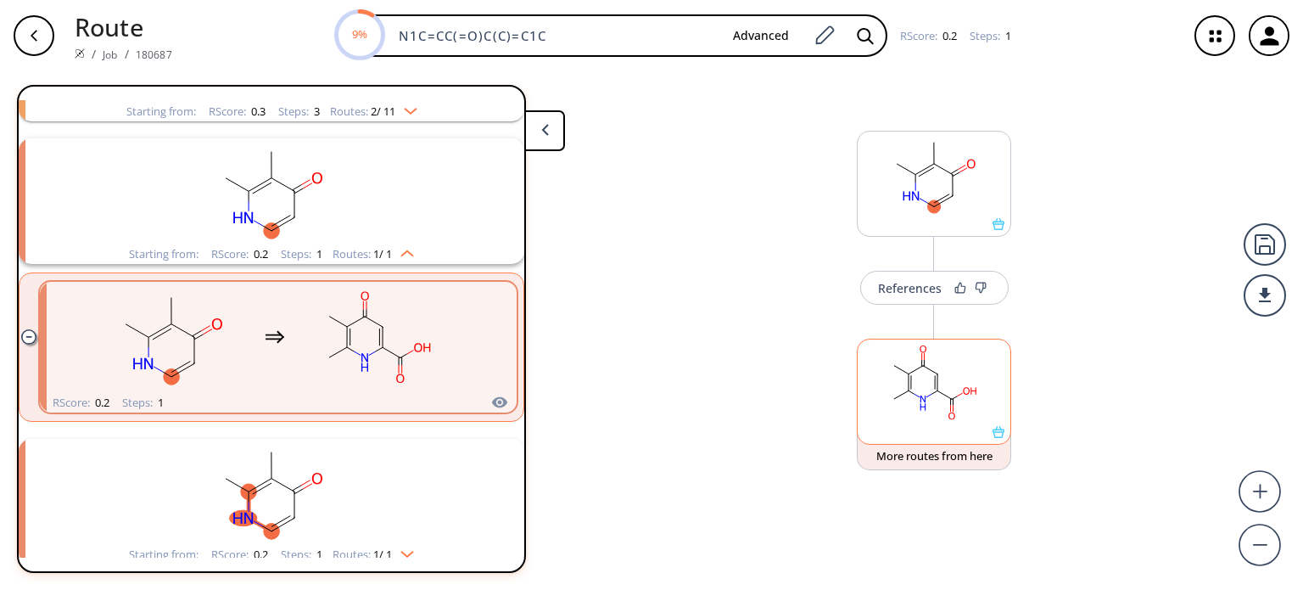
scroll to position [180, 0]
click at [930, 398] on rect at bounding box center [934, 382] width 153 height 87
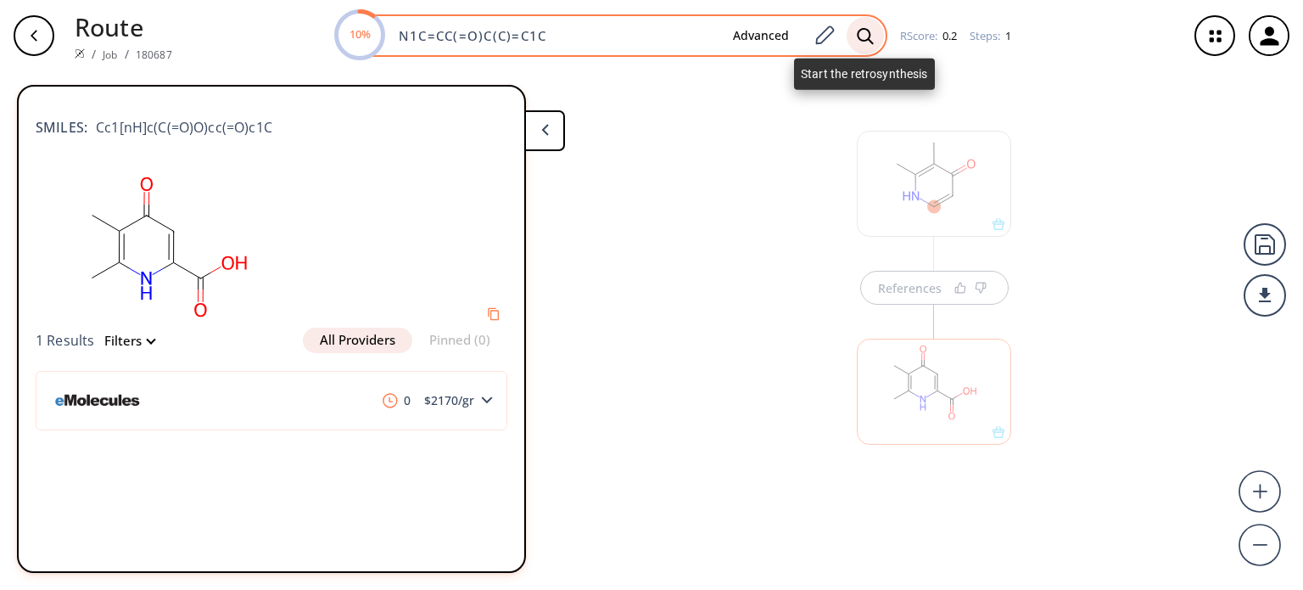
click at [859, 43] on icon at bounding box center [865, 36] width 17 height 18
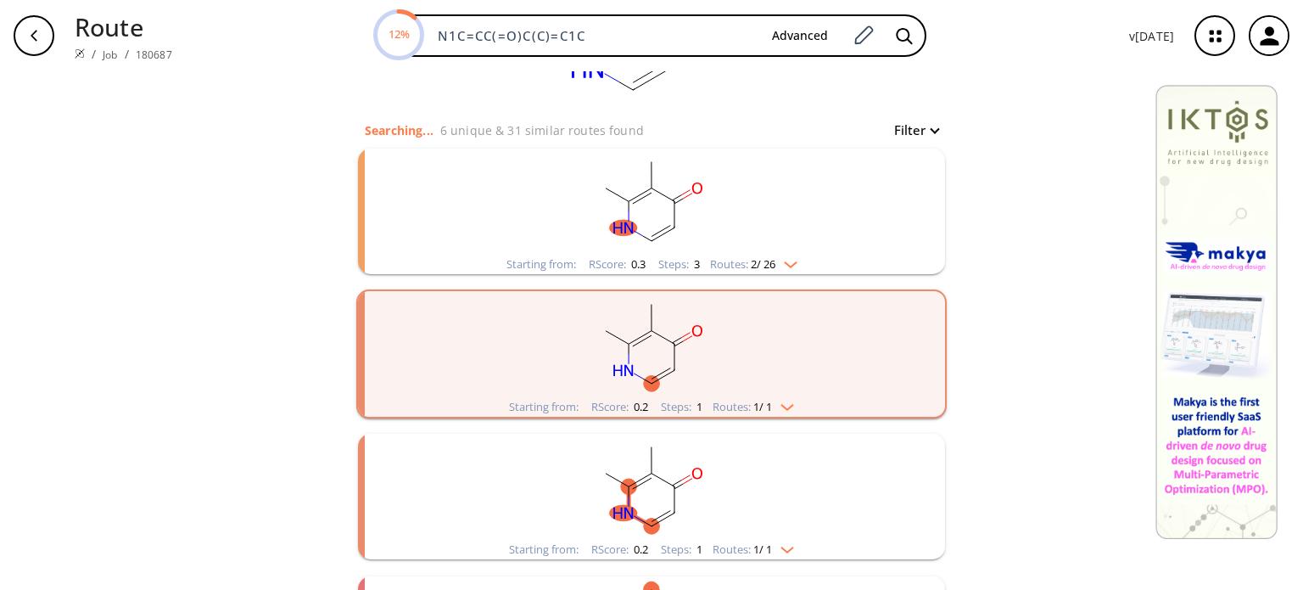
scroll to position [255, 0]
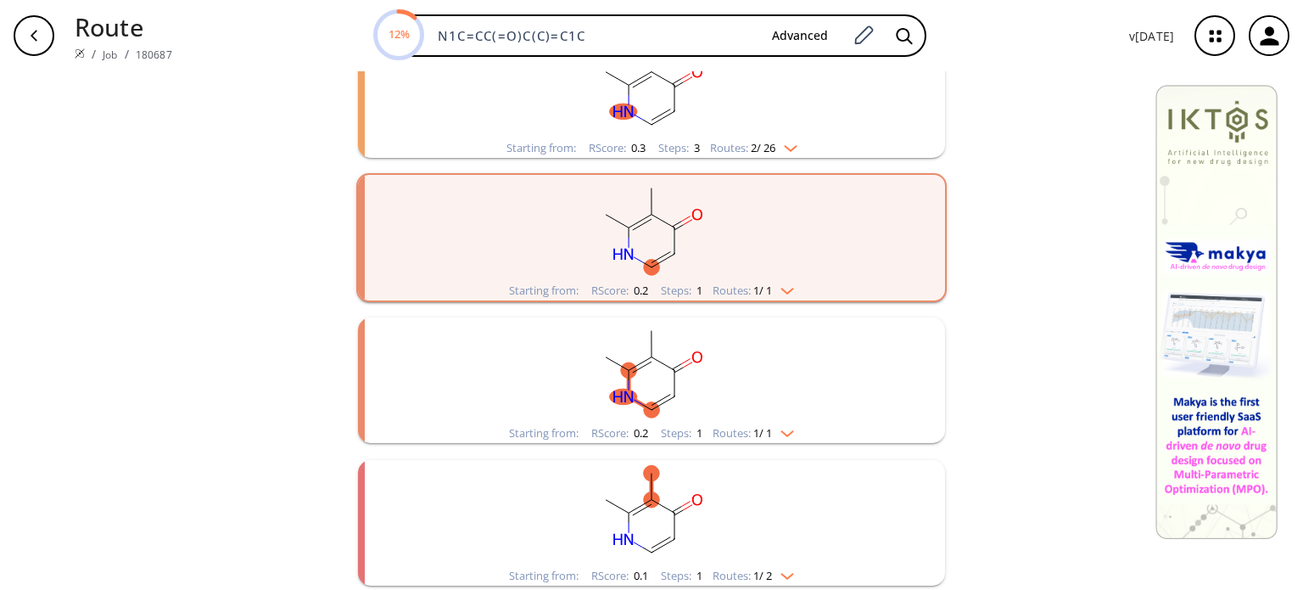
click at [799, 290] on div "Starting from: RScore : 0.2 Steps : 1 Routes: 1 / 1" at bounding box center [651, 291] width 311 height 20
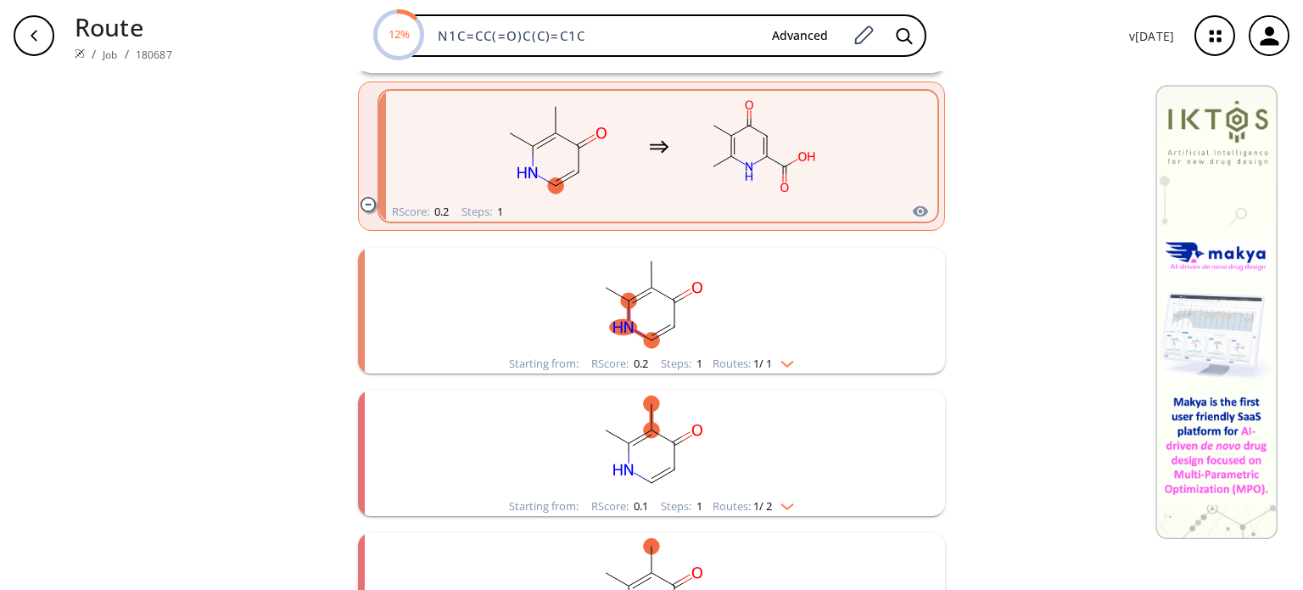
scroll to position [509, 0]
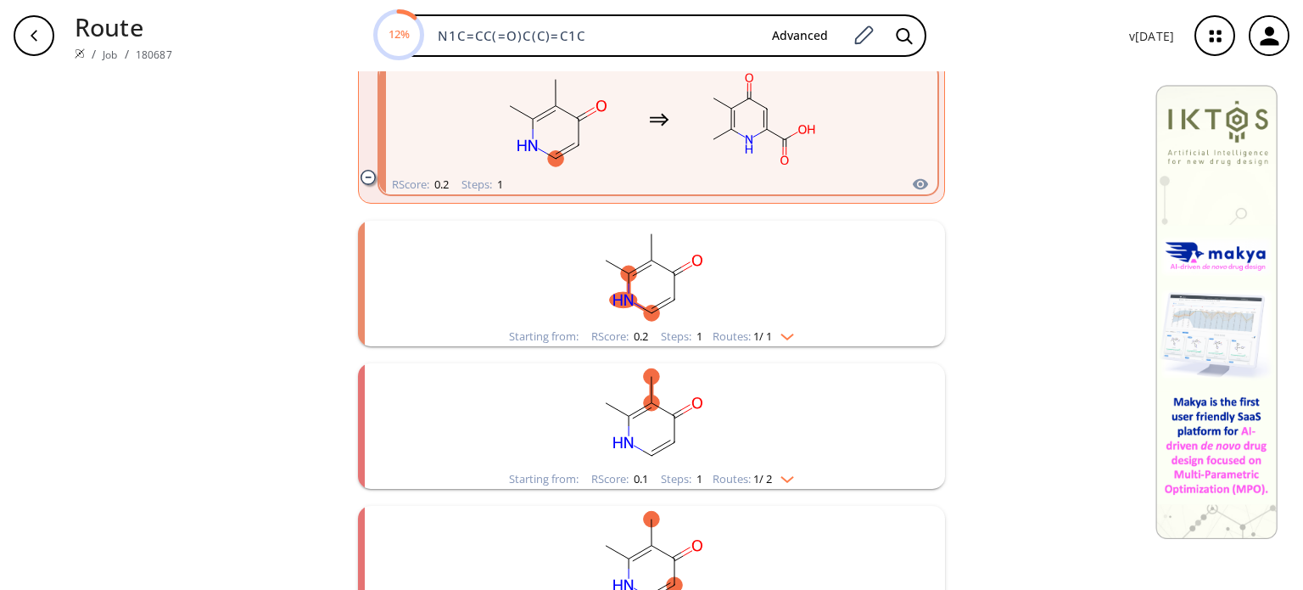
click at [800, 336] on div "Starting from: RScore : 0.2 Steps : 1 Routes: 1 / 1" at bounding box center [651, 337] width 311 height 20
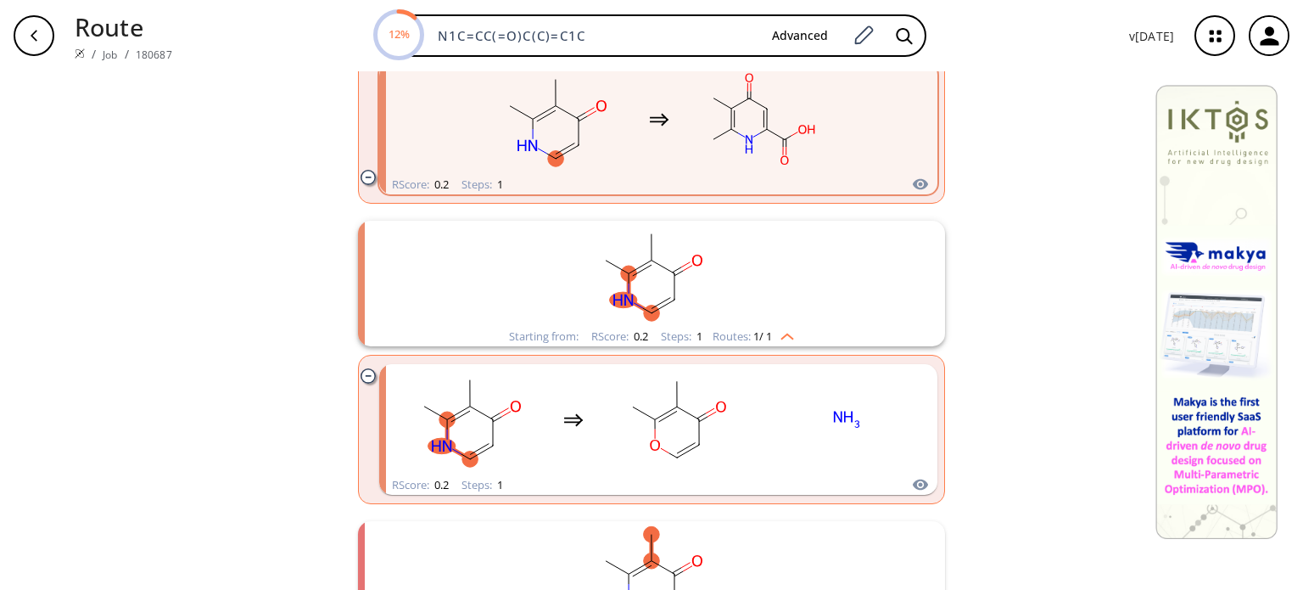
scroll to position [679, 0]
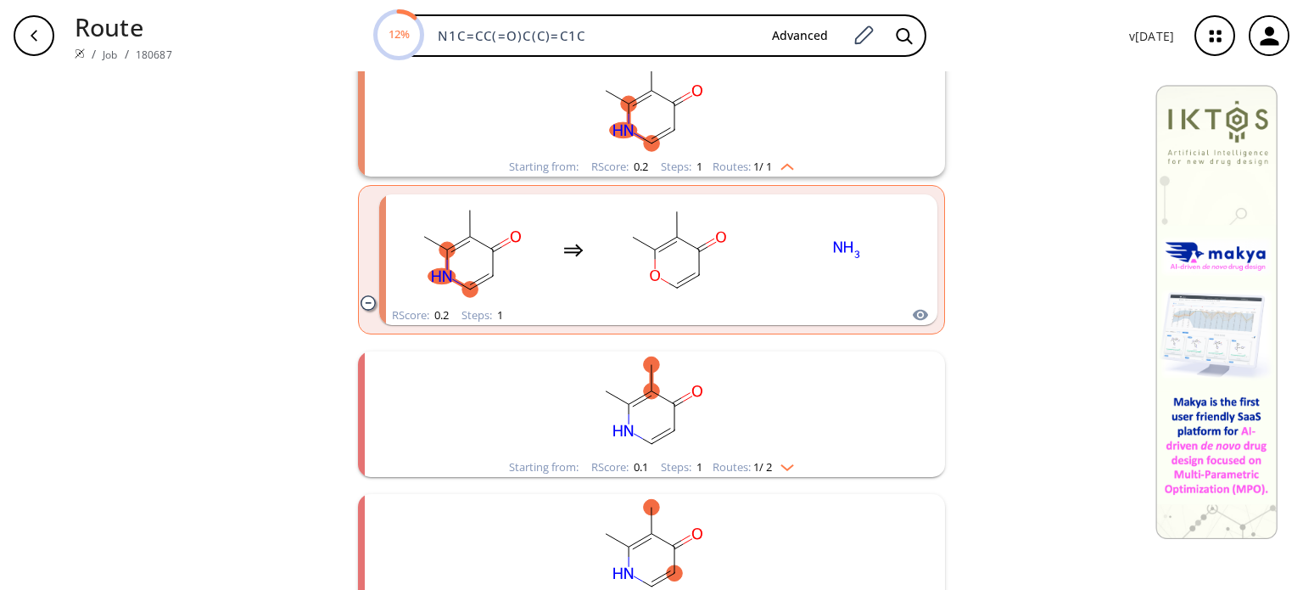
click at [787, 471] on div "Routes: 1 / 2" at bounding box center [753, 467] width 81 height 11
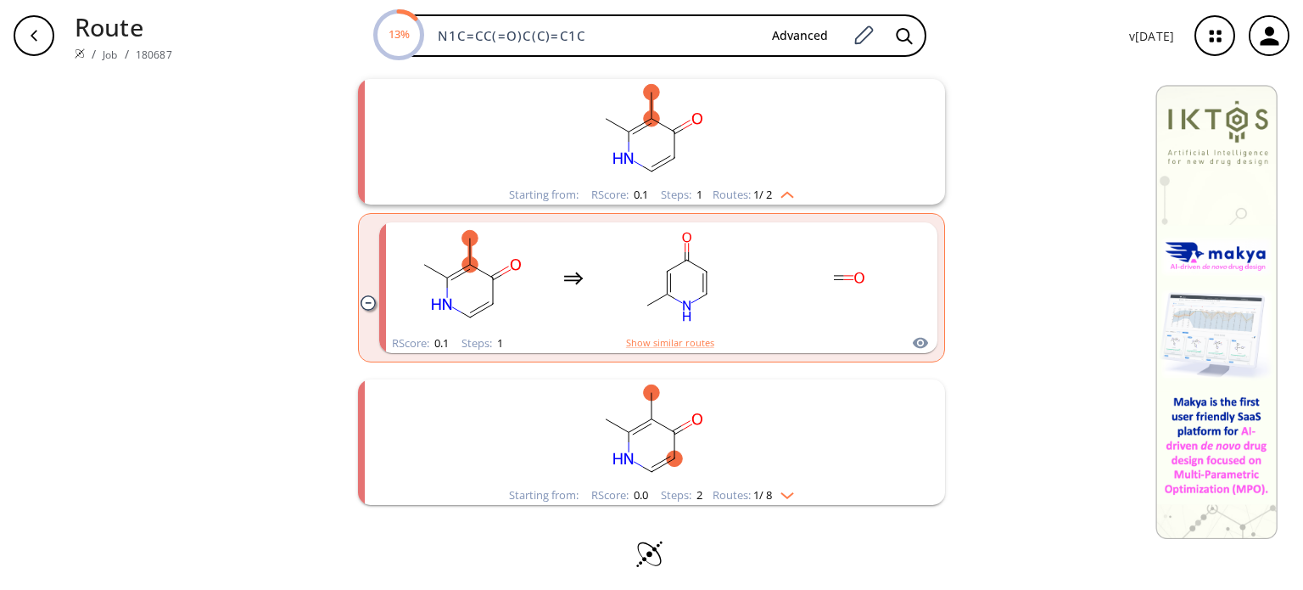
scroll to position [959, 0]
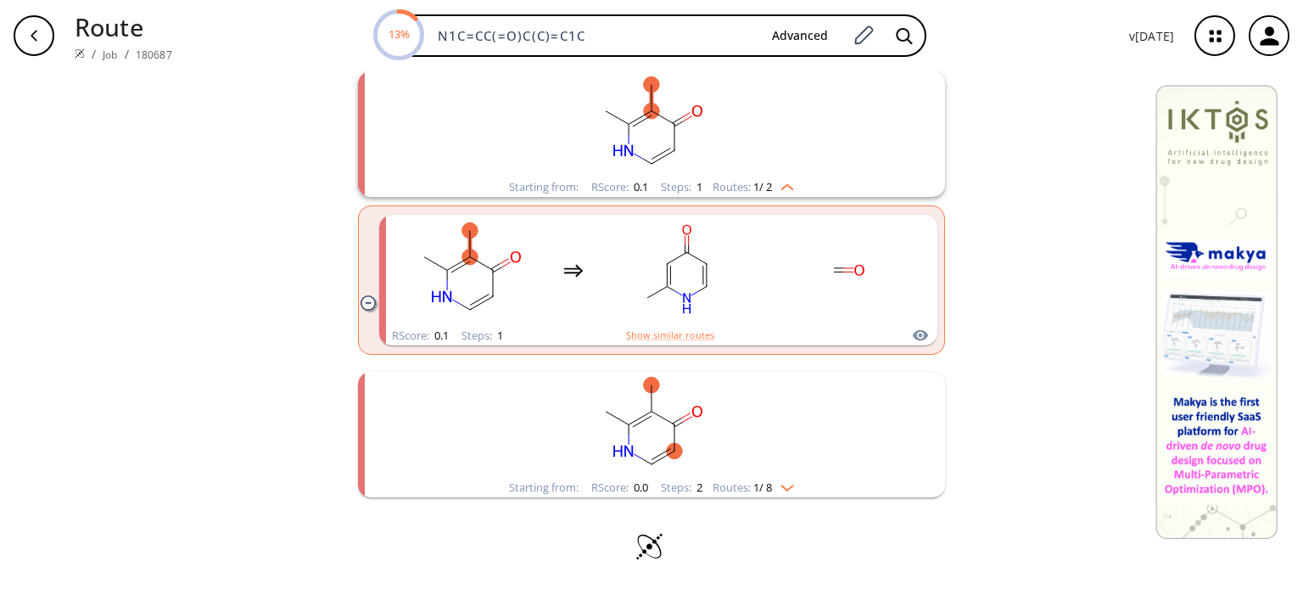
click at [780, 486] on img "clusters" at bounding box center [783, 485] width 22 height 14
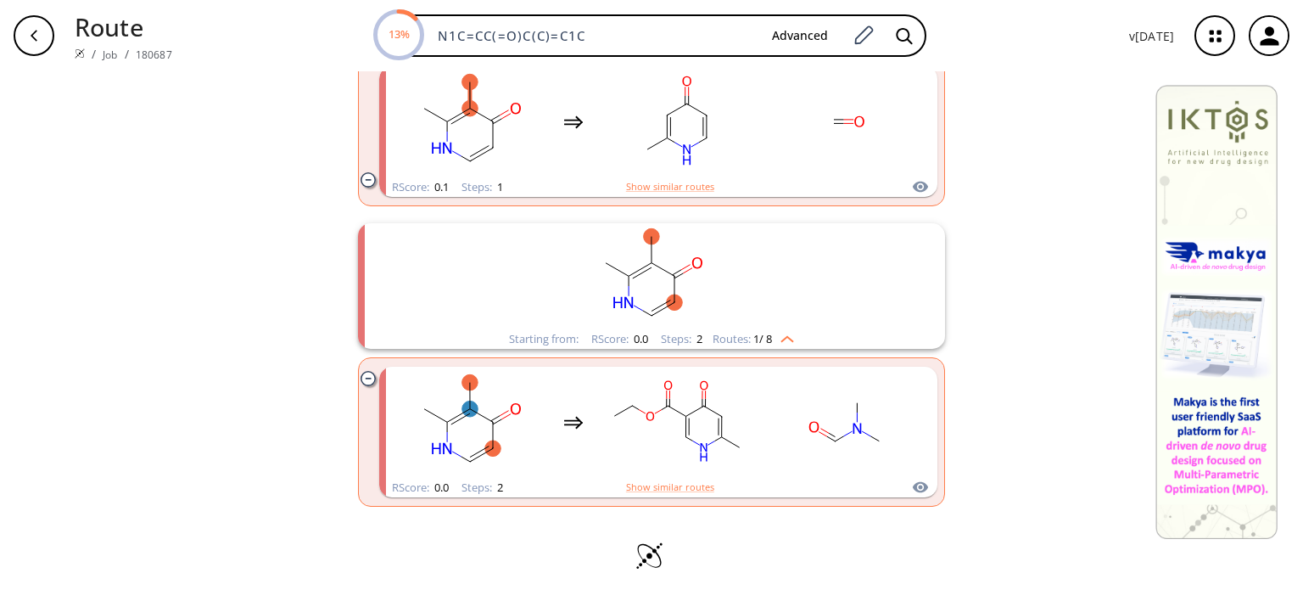
scroll to position [1116, 0]
